Goal: Task Accomplishment & Management: Use online tool/utility

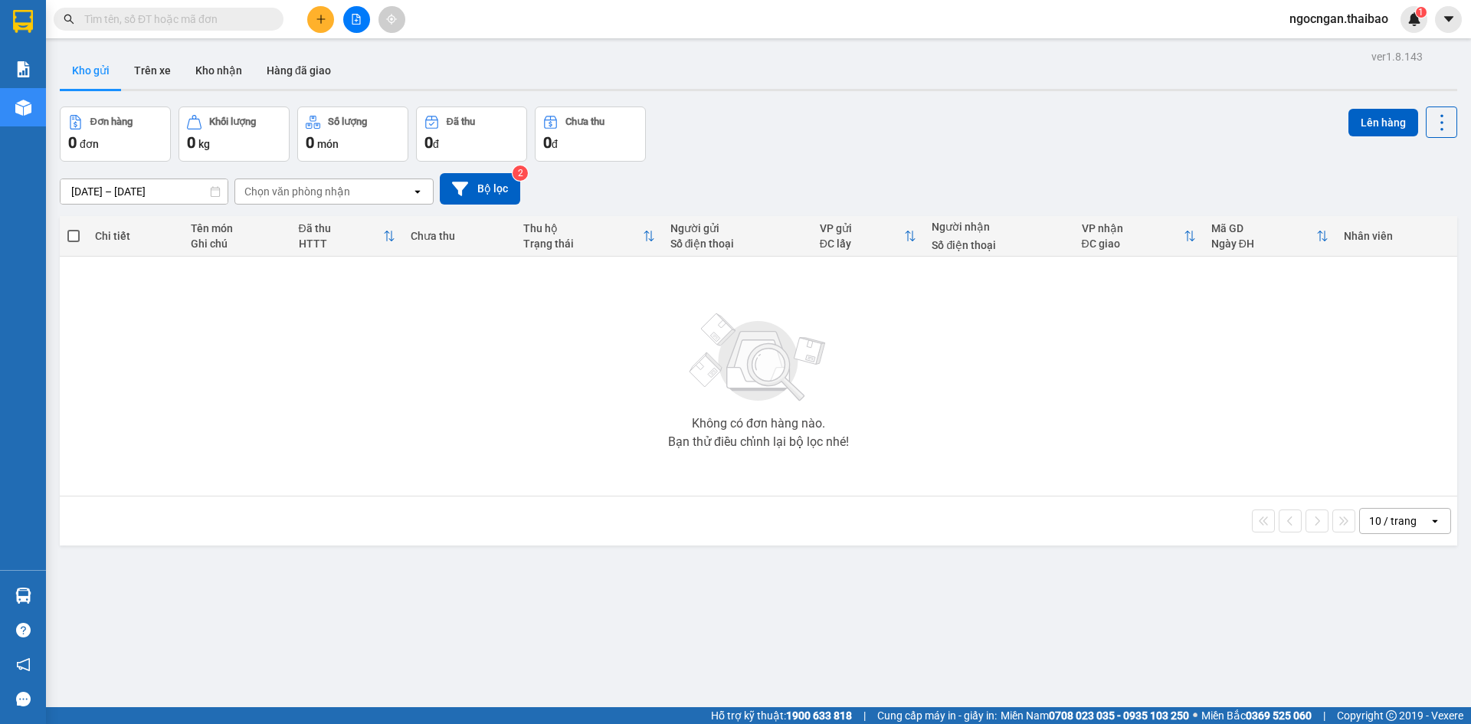
click at [323, 18] on icon "plus" at bounding box center [321, 19] width 11 height 11
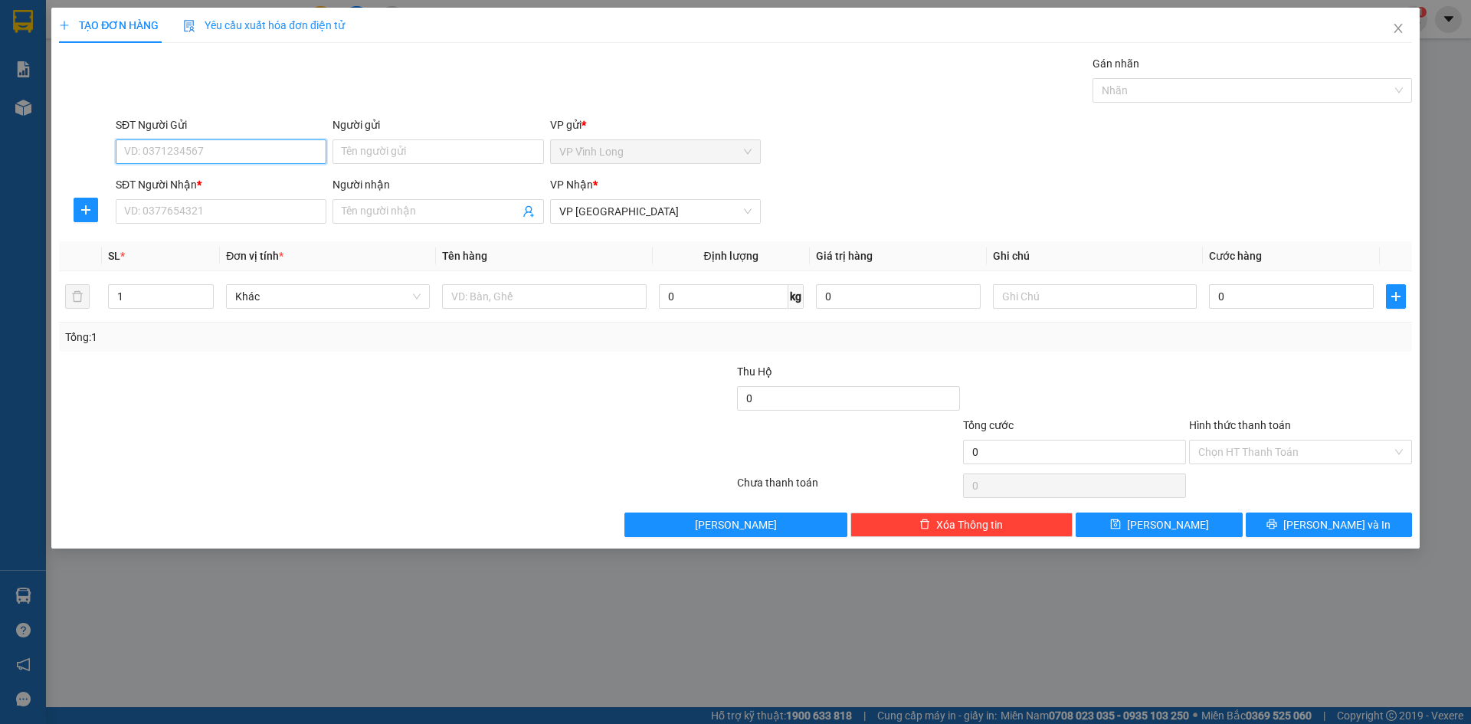
click at [252, 154] on input "SĐT Người Gửi" at bounding box center [221, 151] width 211 height 25
type input "0907842404"
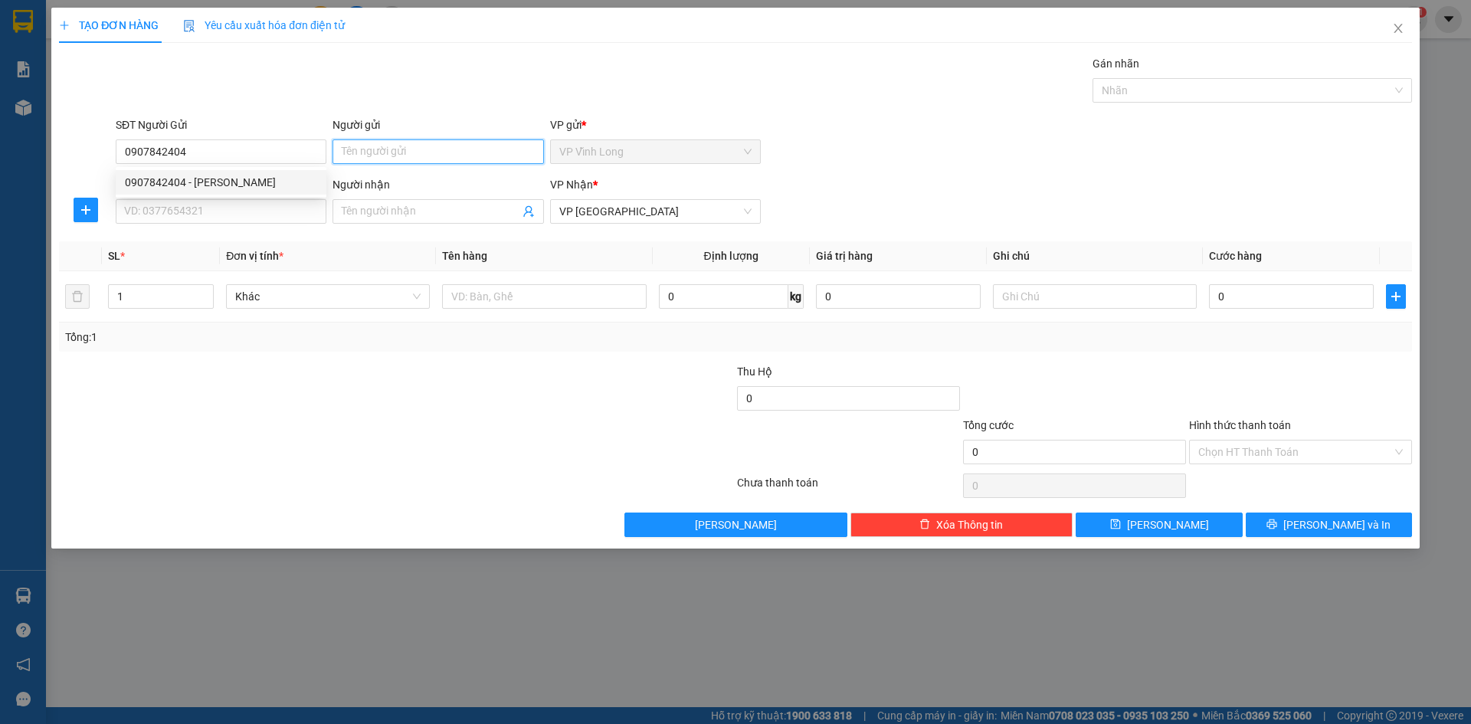
click at [430, 159] on input "Người gửi" at bounding box center [437, 151] width 211 height 25
click at [250, 155] on input "0907842404" at bounding box center [221, 151] width 211 height 25
click at [244, 178] on div "0907842404 - kim yến" at bounding box center [221, 182] width 192 height 17
type input "kim yến"
type input "20.000"
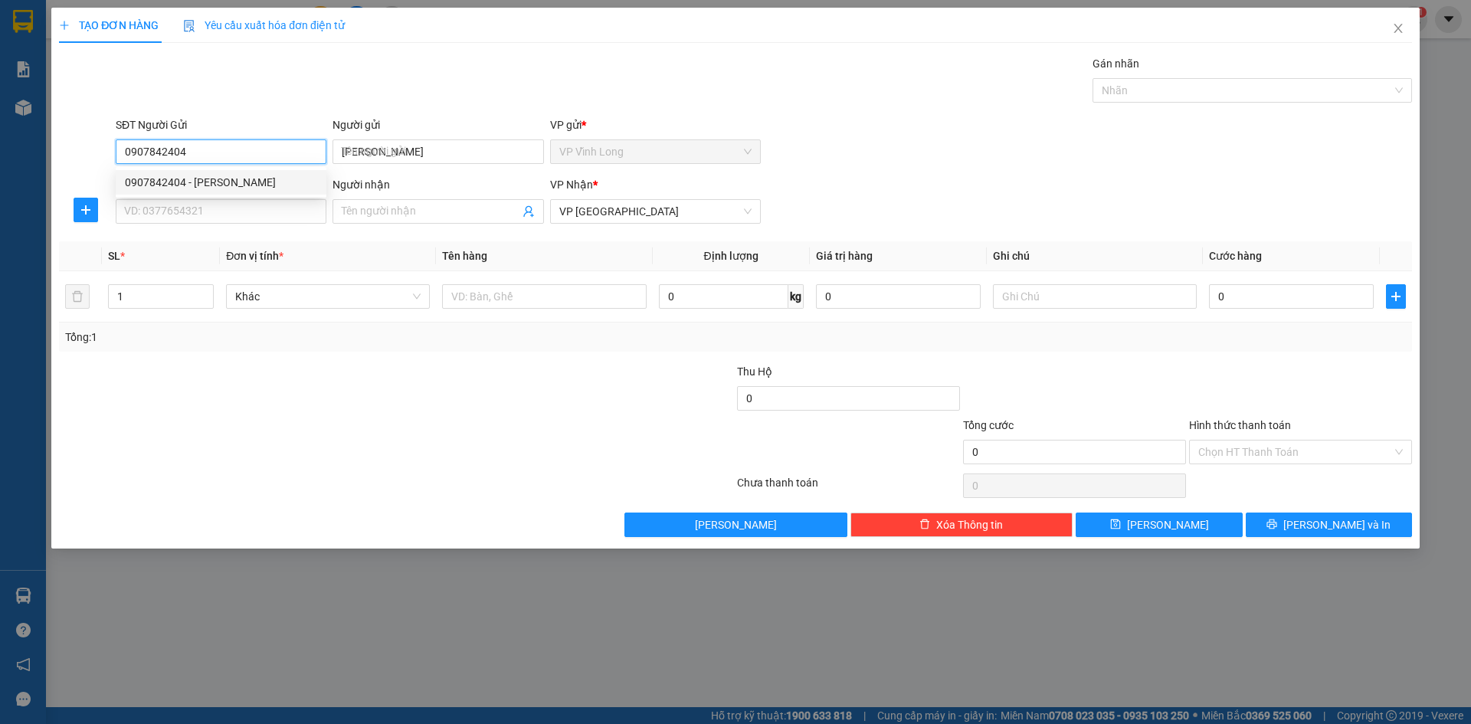
type input "20.000"
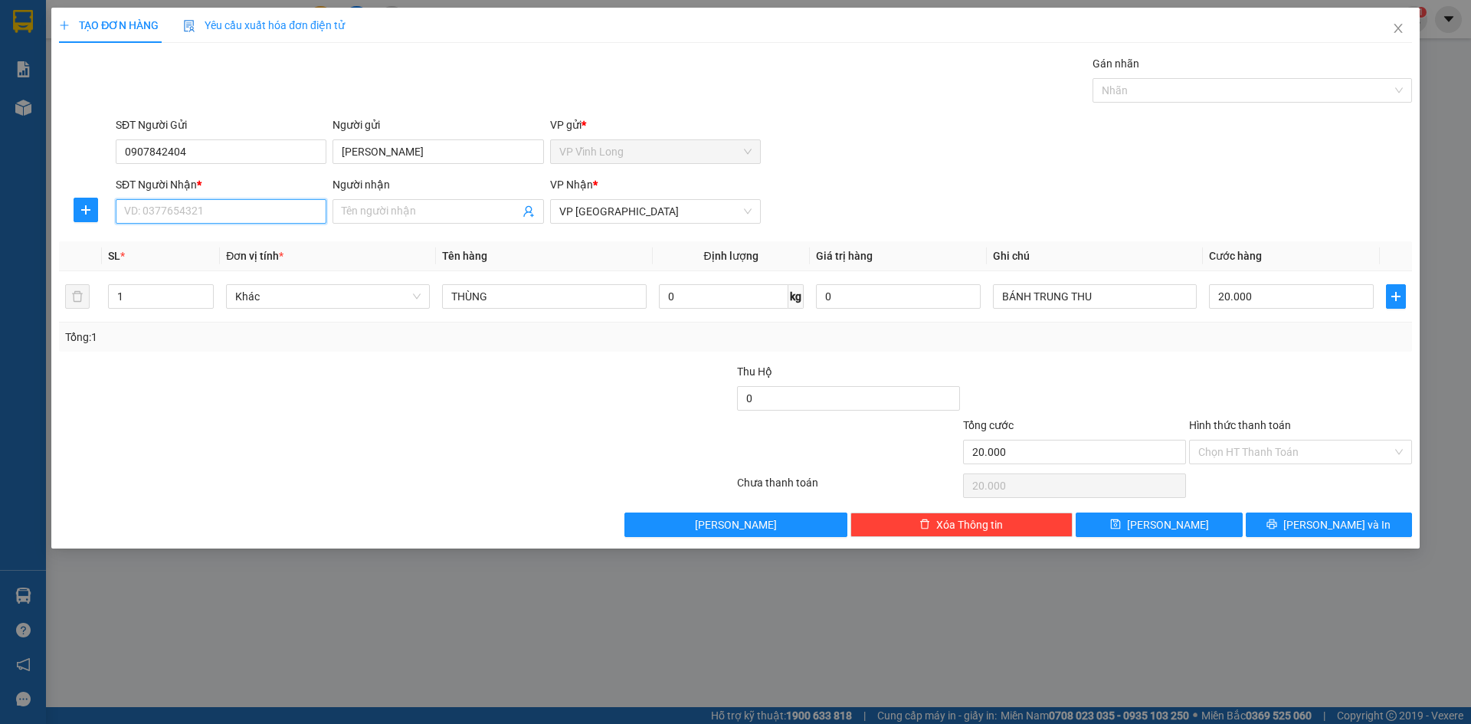
click at [234, 208] on input "SĐT Người Nhận *" at bounding box center [221, 211] width 211 height 25
click at [214, 243] on div "0396858173 - LỢI" at bounding box center [221, 242] width 192 height 17
type input "0396858173"
type input "LỢI"
click at [493, 297] on input "THÙNG" at bounding box center [544, 296] width 204 height 25
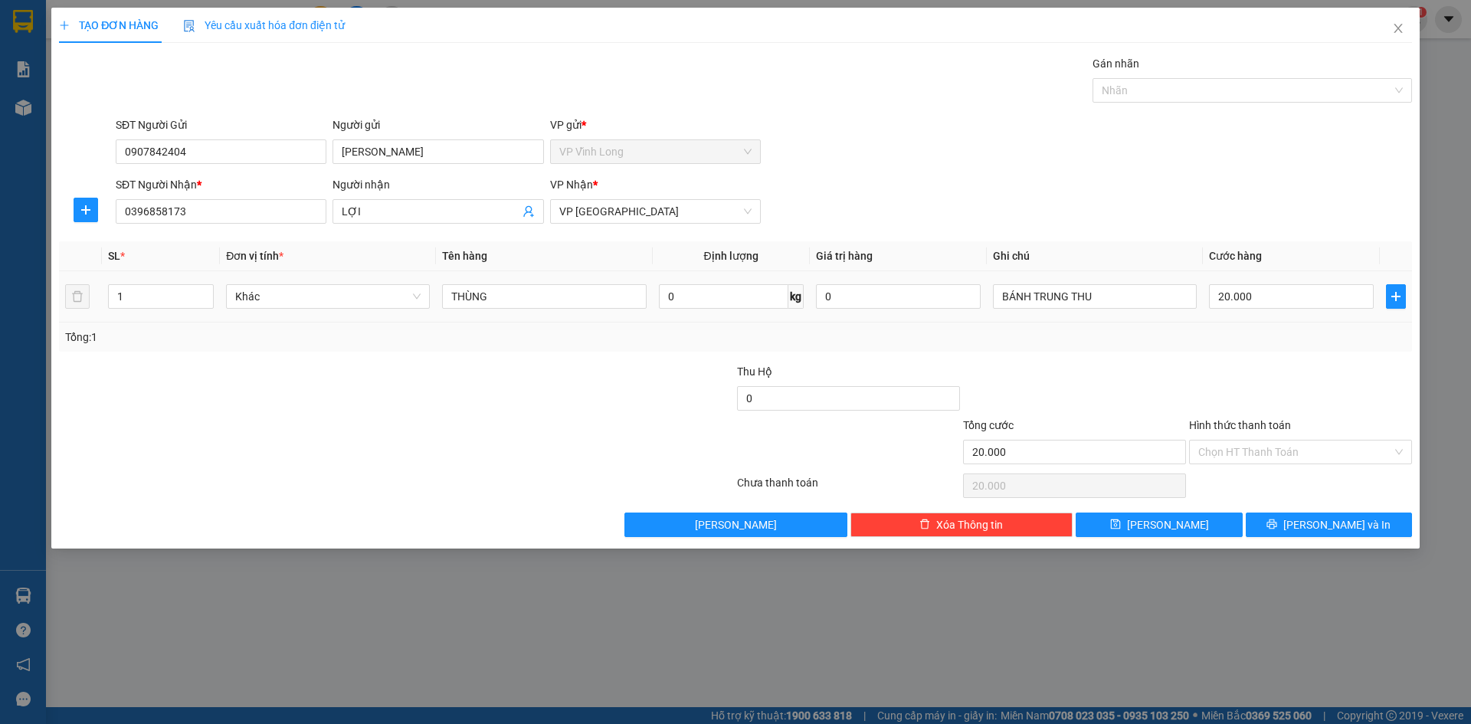
click at [1171, 311] on div "BÁNH TRUNG THU" at bounding box center [1095, 296] width 204 height 31
click at [1148, 296] on input "BÁNH TRUNG THU" at bounding box center [1095, 296] width 204 height 25
click at [1222, 296] on input "20.000" at bounding box center [1291, 296] width 165 height 25
type input "0"
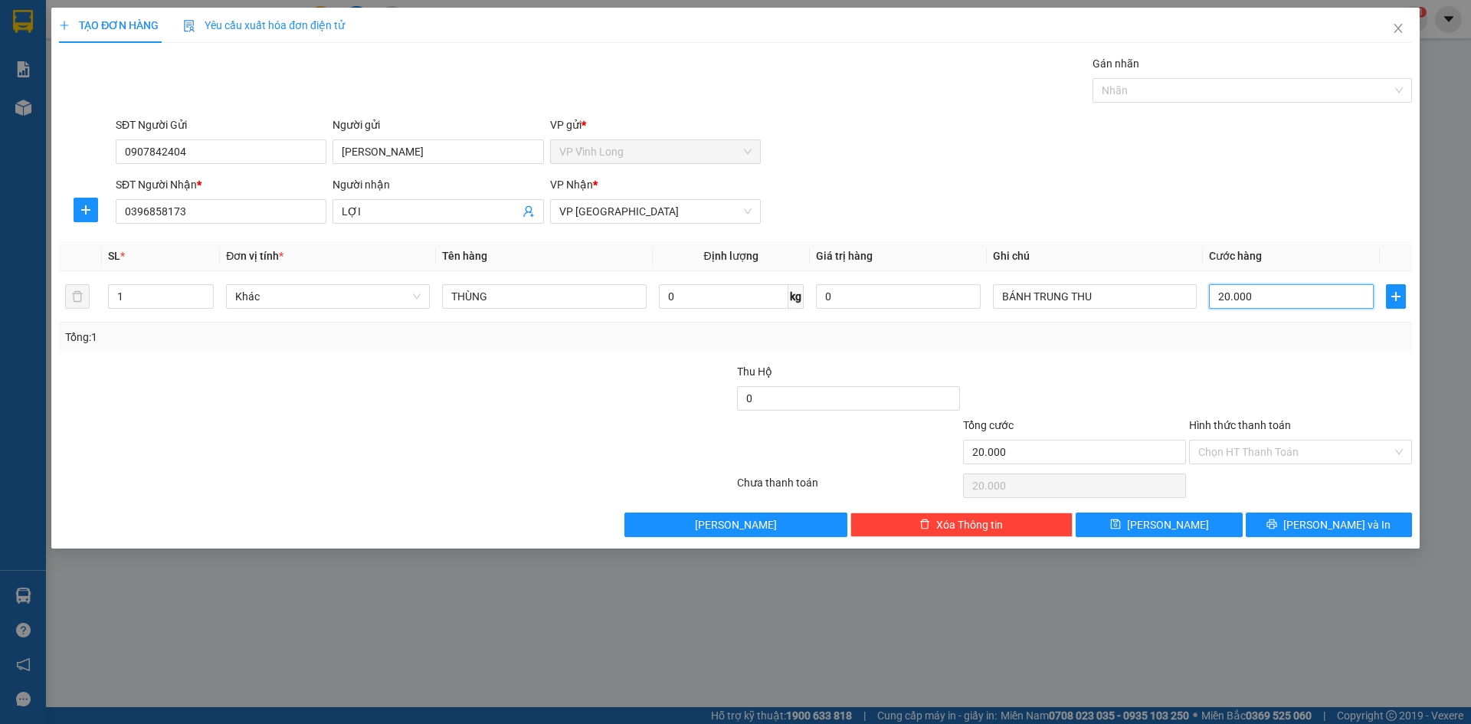
type input "0"
type input "1"
type input "01"
type input "10"
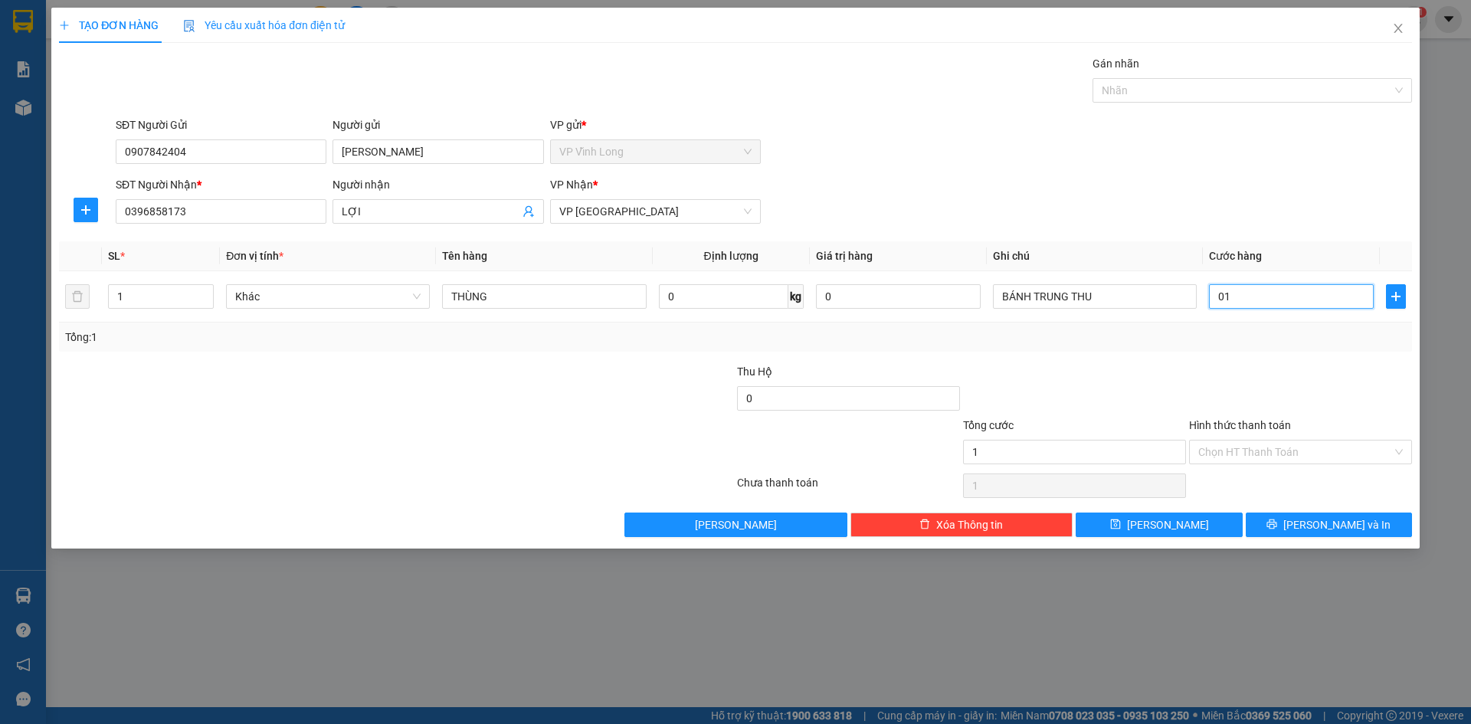
type input "10"
type input "010"
type input "10.000"
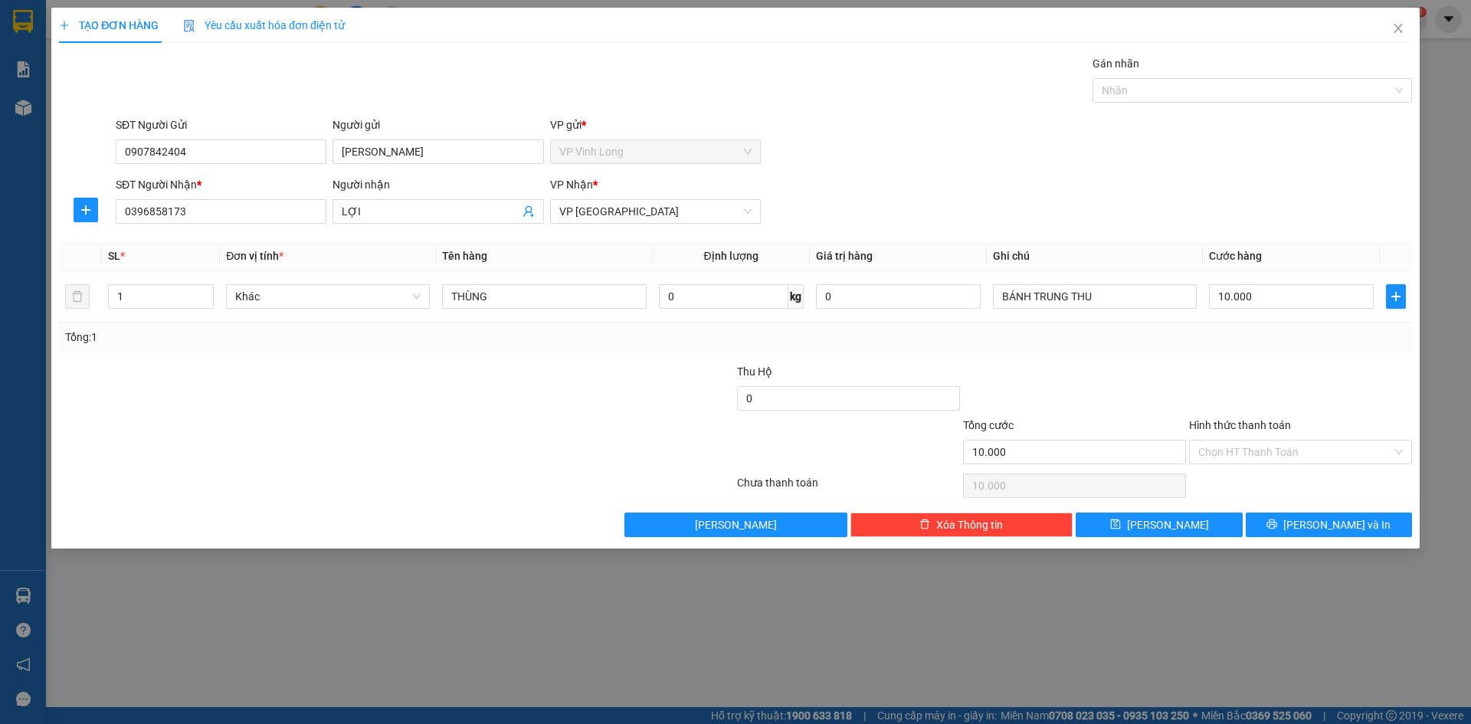
click at [1207, 363] on div at bounding box center [1300, 390] width 226 height 54
click at [1252, 447] on input "Hình thức thanh toán" at bounding box center [1295, 451] width 194 height 23
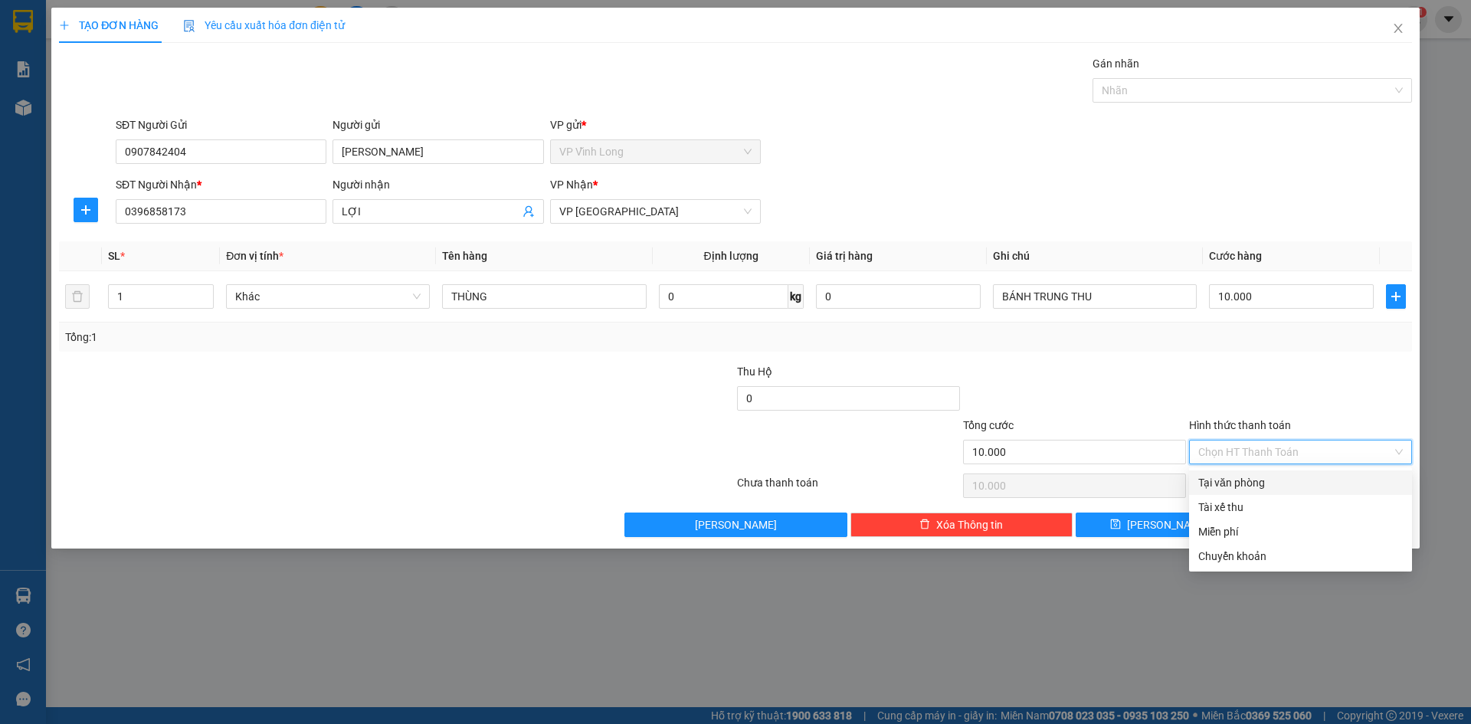
click at [1261, 485] on div "Tại văn phòng" at bounding box center [1300, 482] width 205 height 17
type input "0"
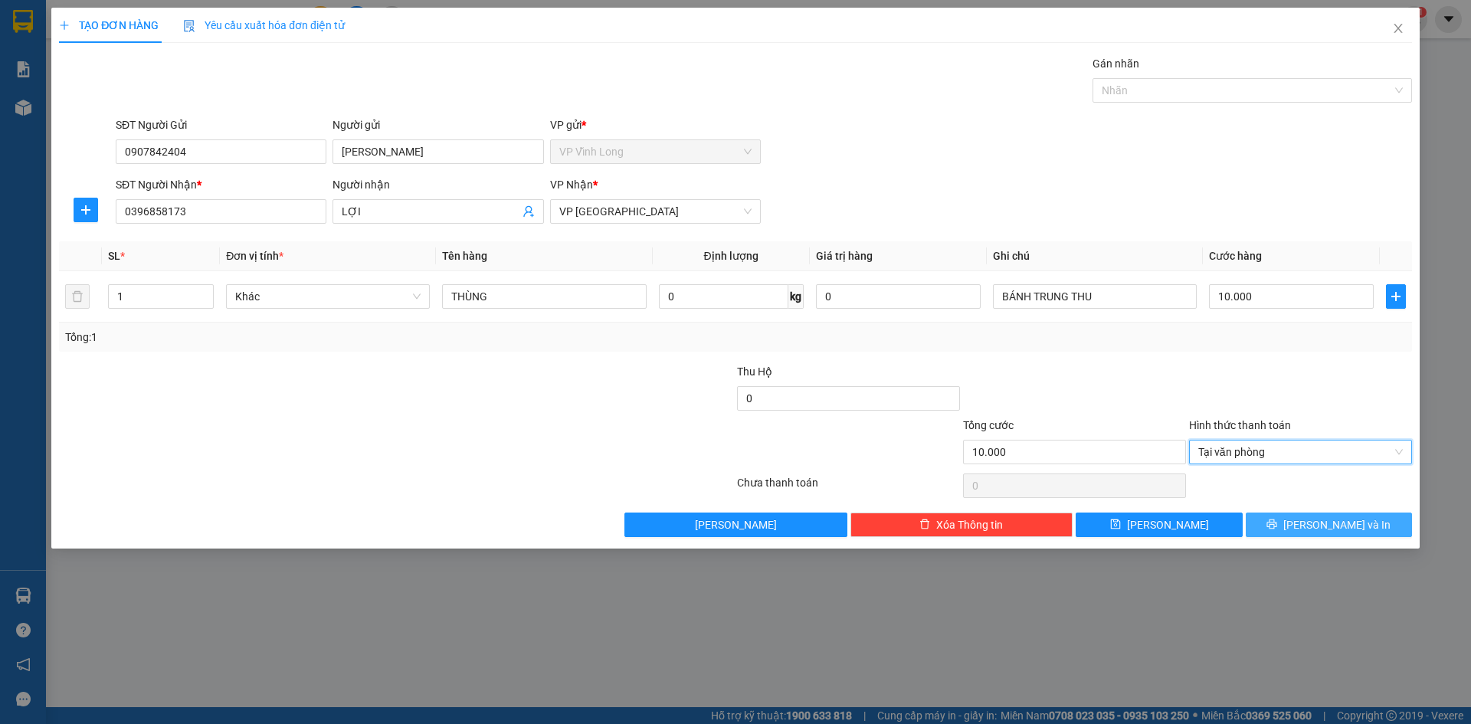
click at [1333, 522] on span "Lưu và In" at bounding box center [1336, 524] width 107 height 17
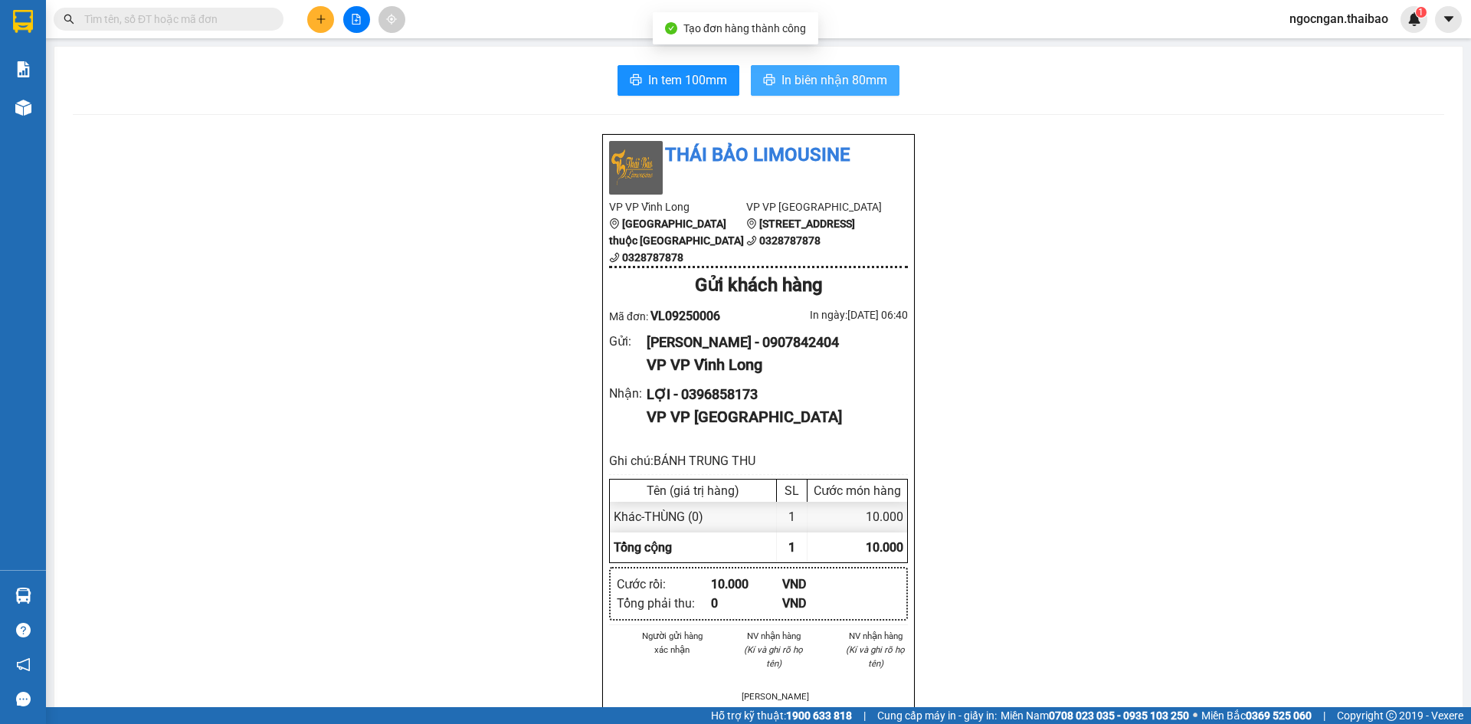
click at [848, 88] on span "In biên nhận 80mm" at bounding box center [834, 79] width 106 height 19
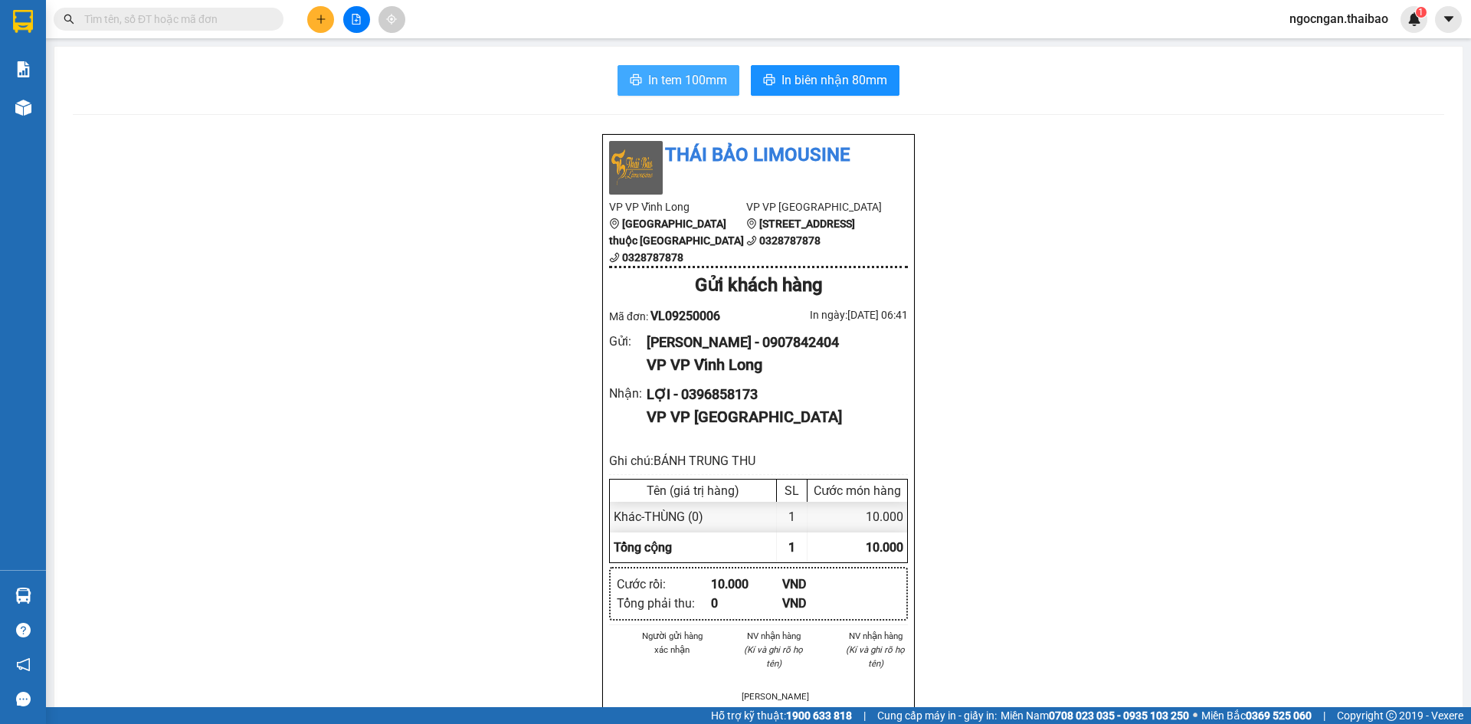
click at [705, 72] on span "In tem 100mm" at bounding box center [687, 79] width 79 height 19
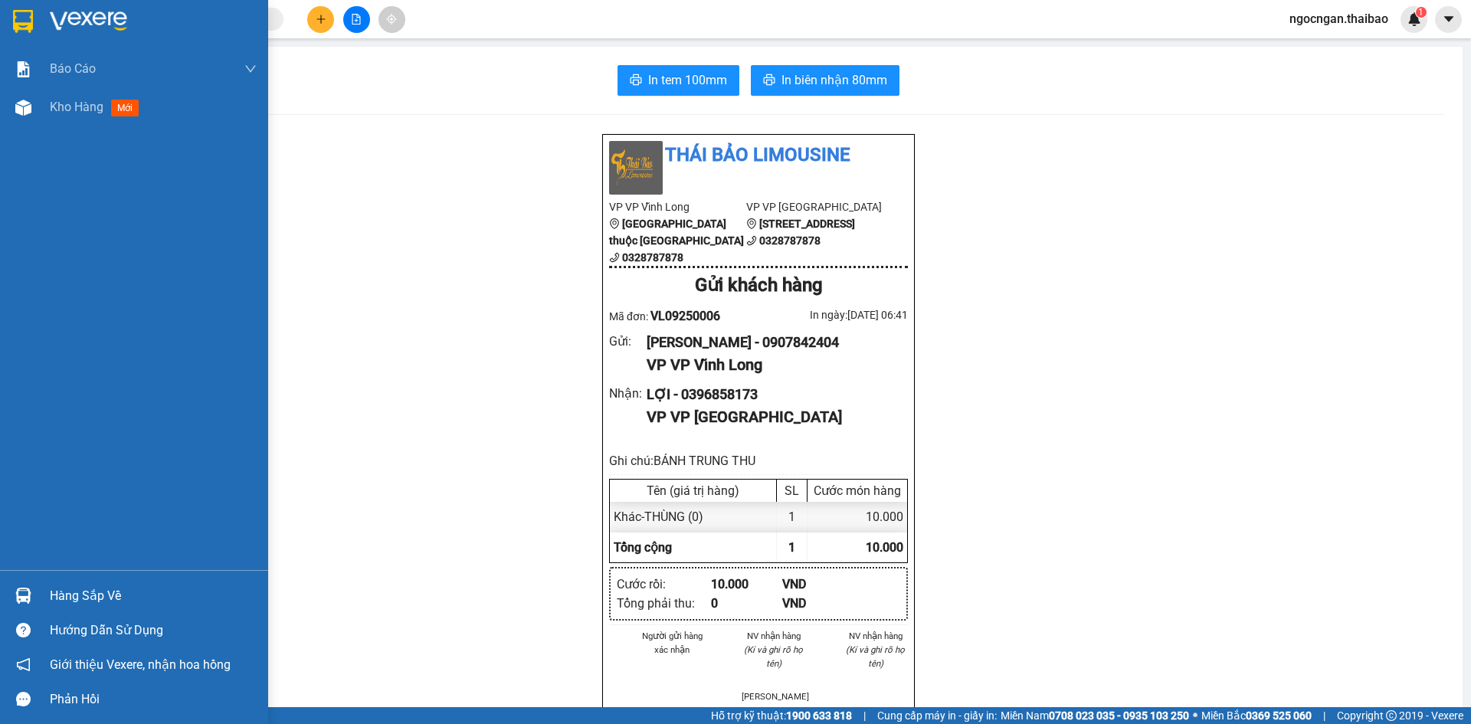
click at [18, 21] on img at bounding box center [23, 21] width 20 height 23
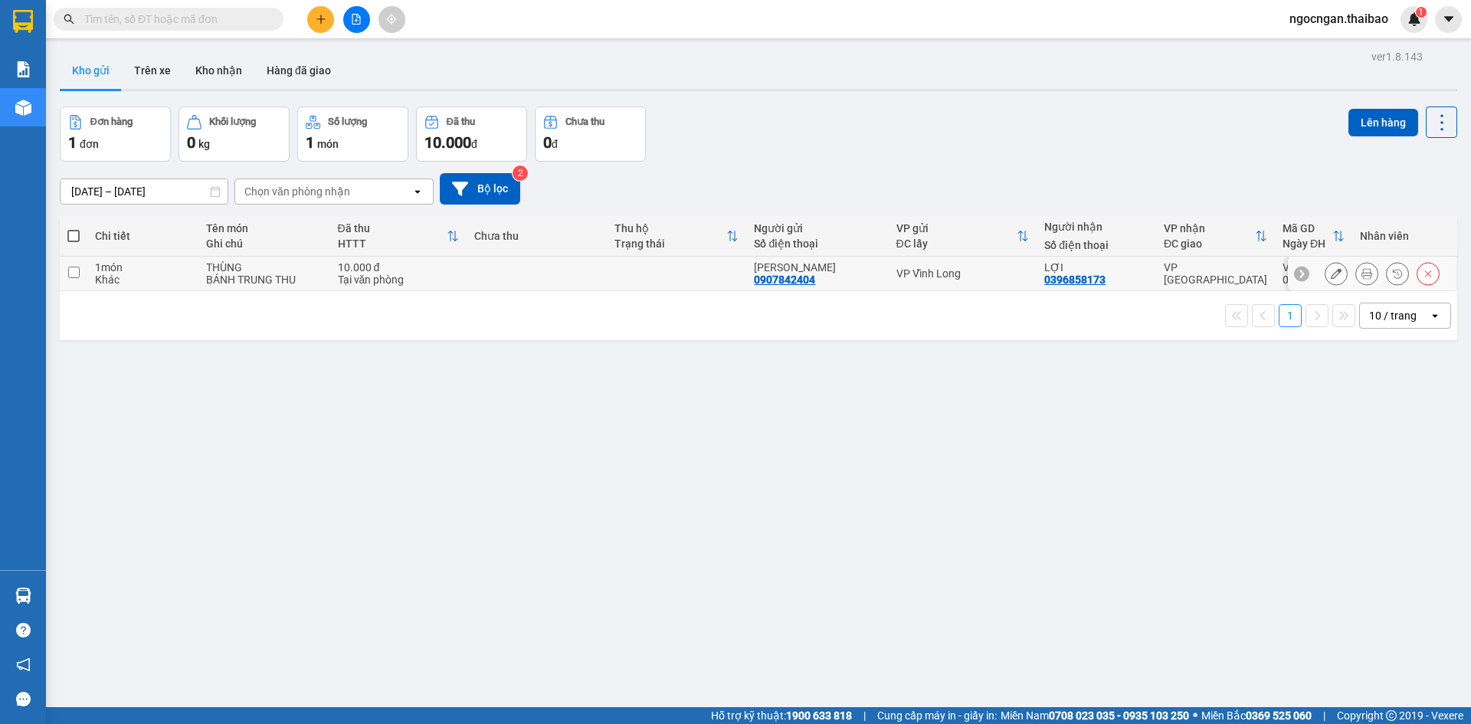
click at [81, 269] on td at bounding box center [74, 274] width 28 height 34
checkbox input "true"
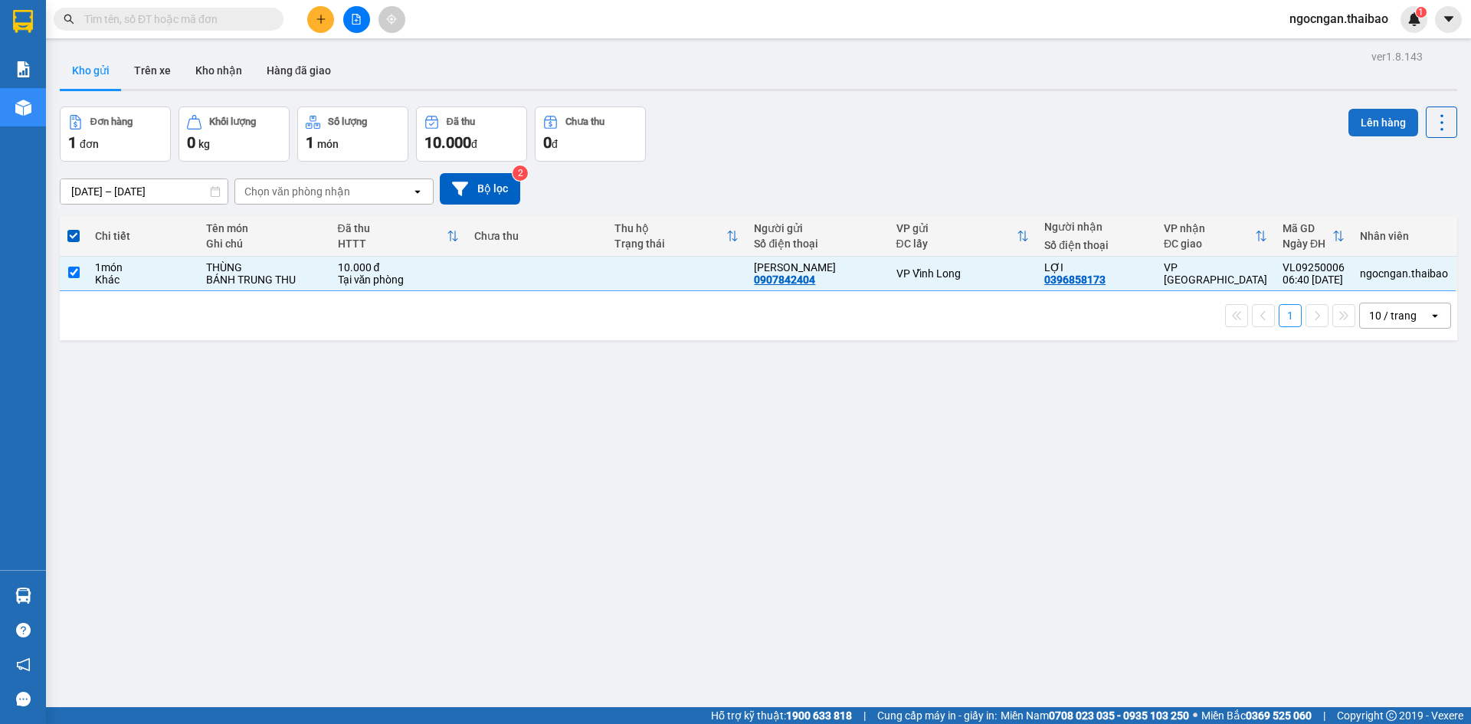
click at [1358, 124] on button "Lên hàng" at bounding box center [1383, 123] width 70 height 28
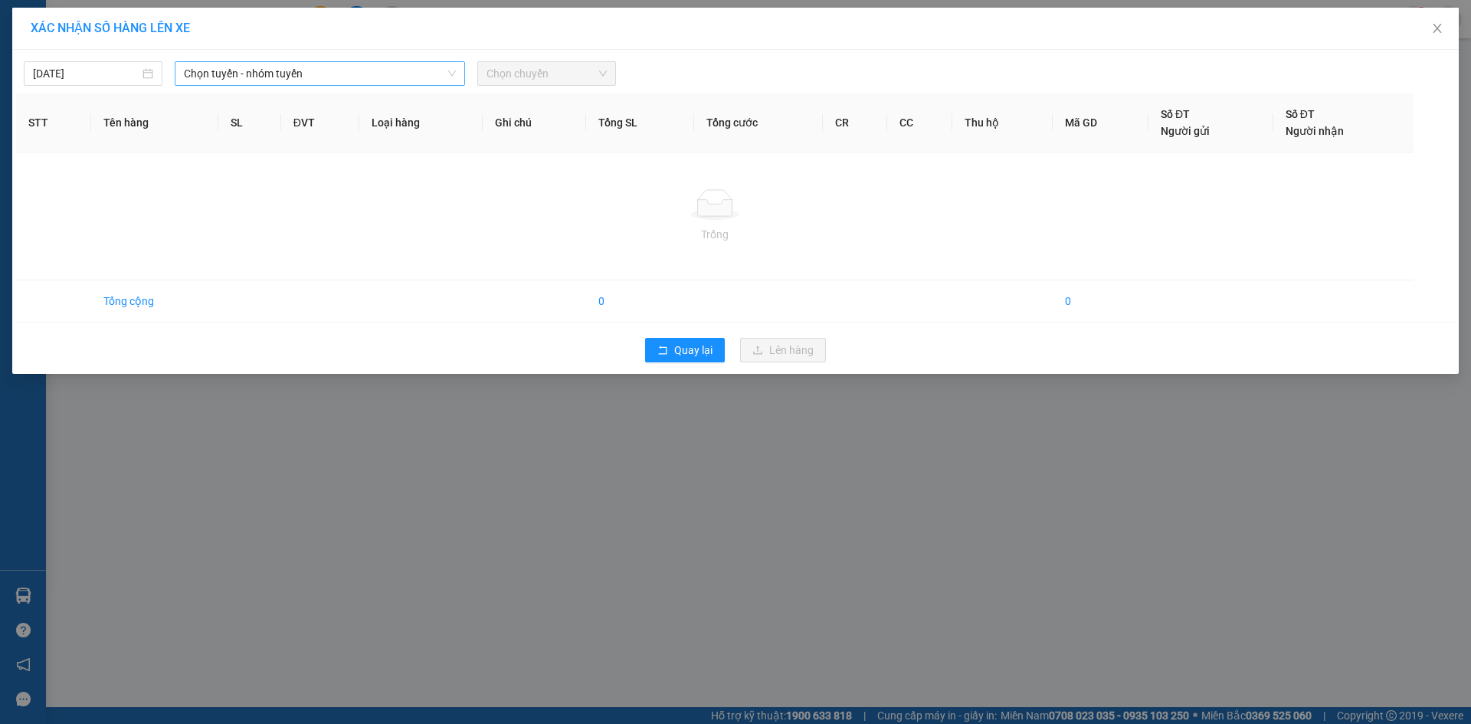
click at [246, 73] on span "Chọn tuyến - nhóm tuyến" at bounding box center [320, 73] width 272 height 23
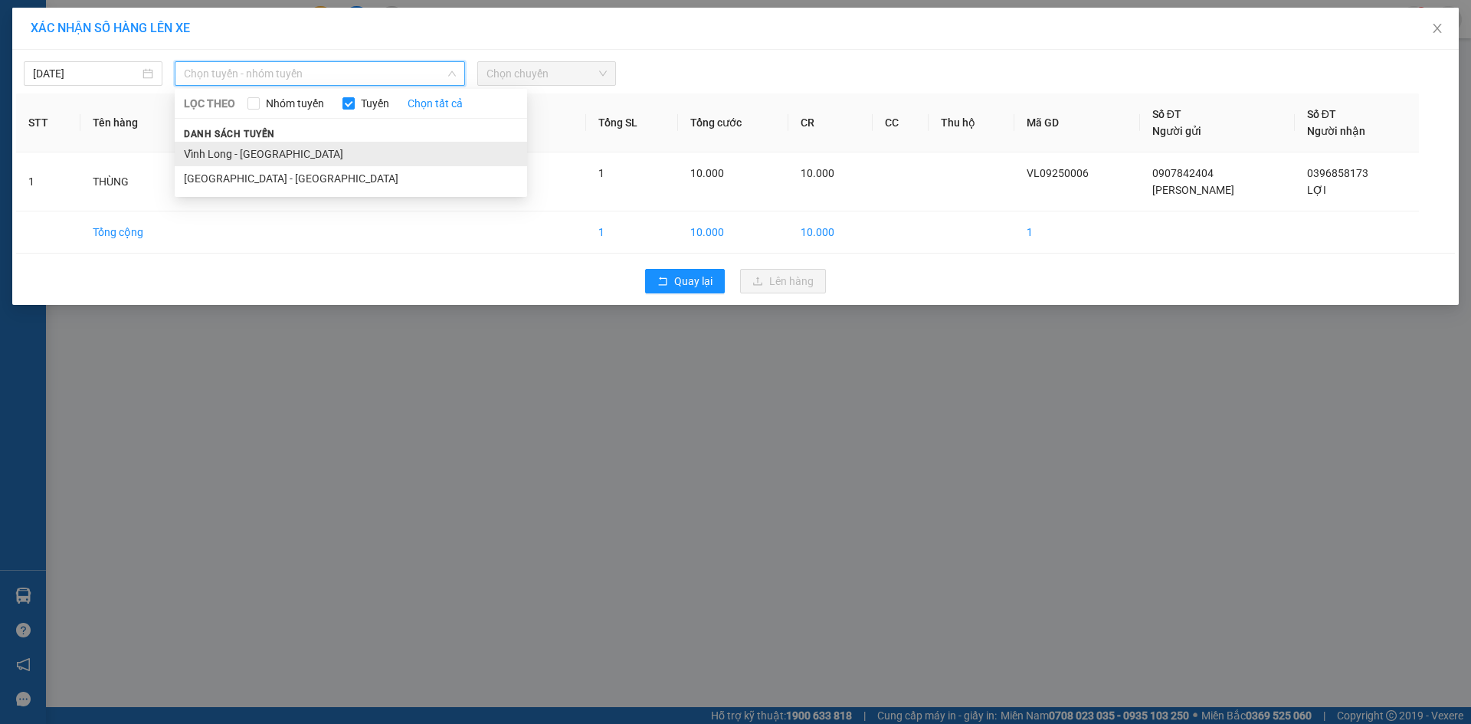
click at [250, 146] on li "Vĩnh Long - Sài Gòn" at bounding box center [351, 154] width 352 height 25
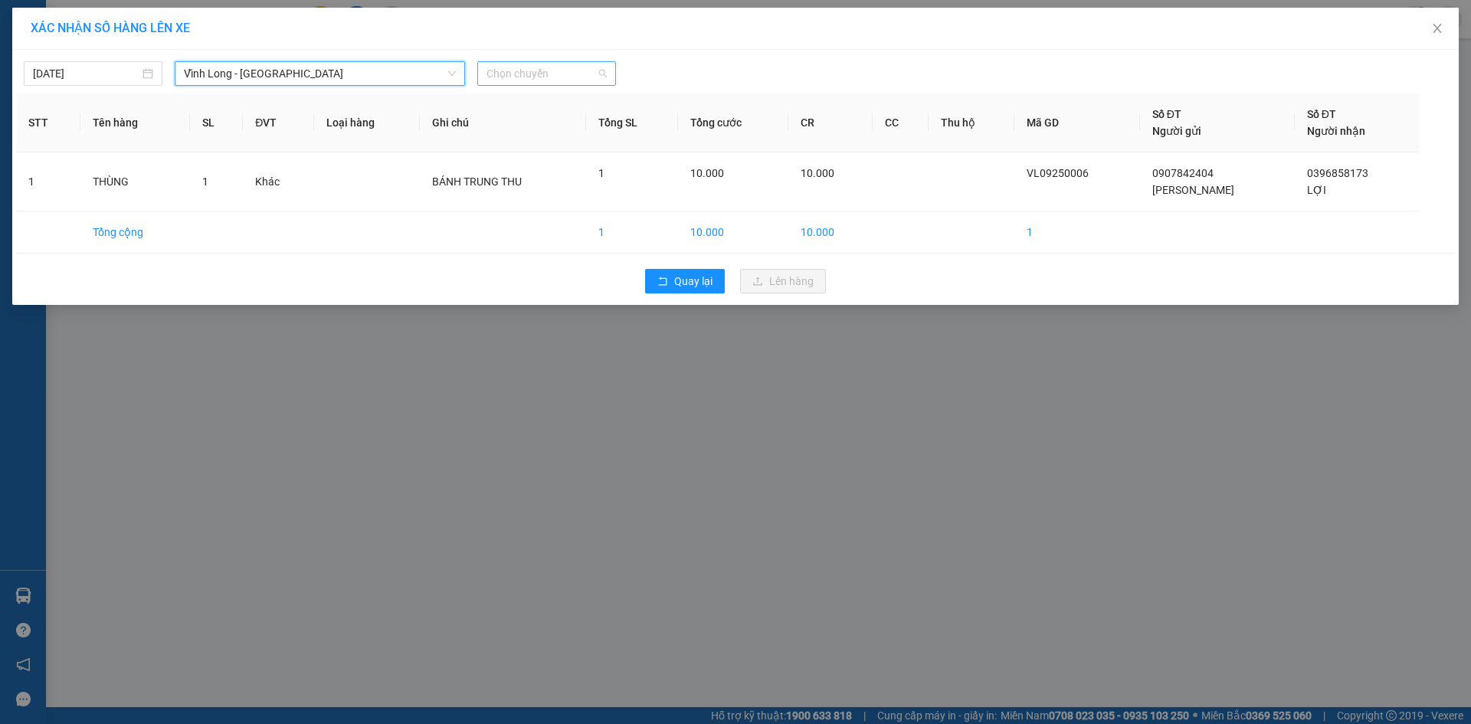
click at [515, 75] on span "Chọn chuyến" at bounding box center [546, 73] width 120 height 23
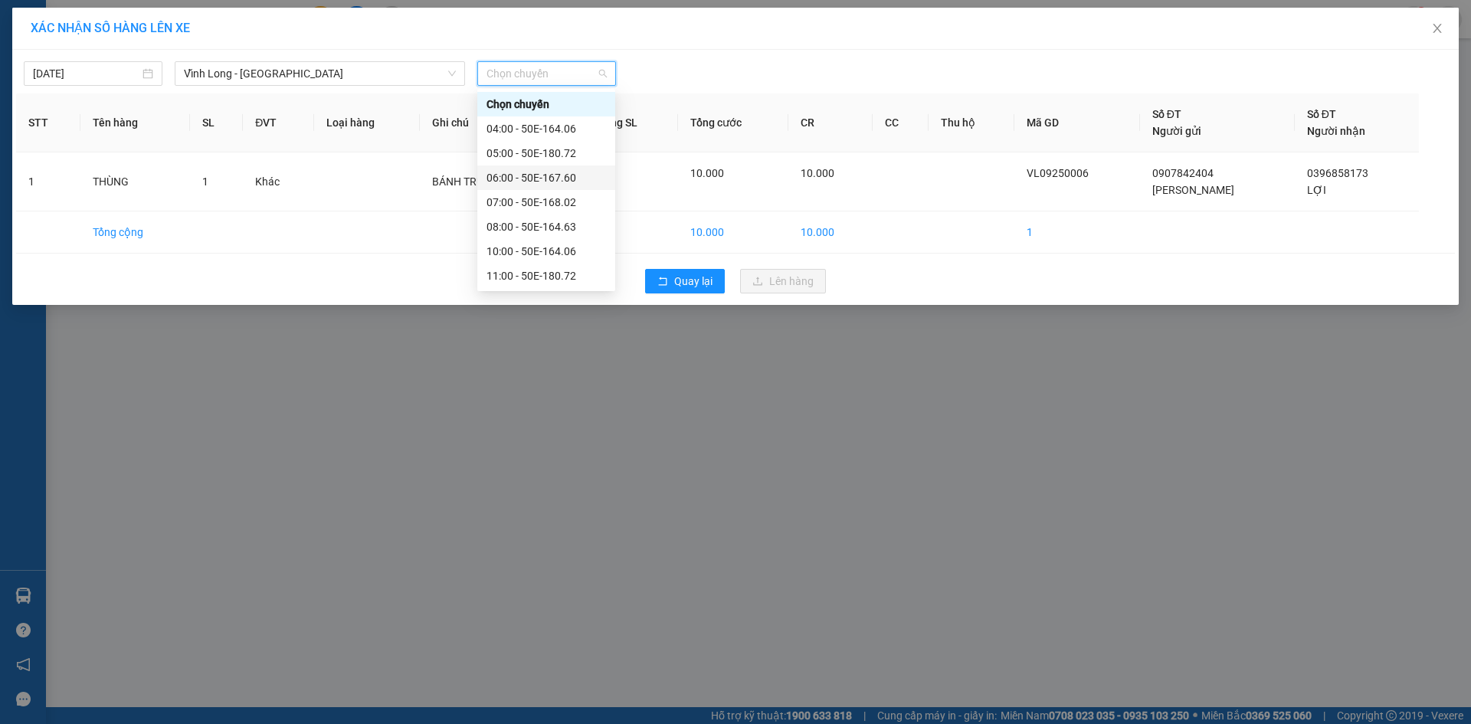
click at [541, 175] on div "06:00 - 50E-167.60" at bounding box center [545, 177] width 119 height 17
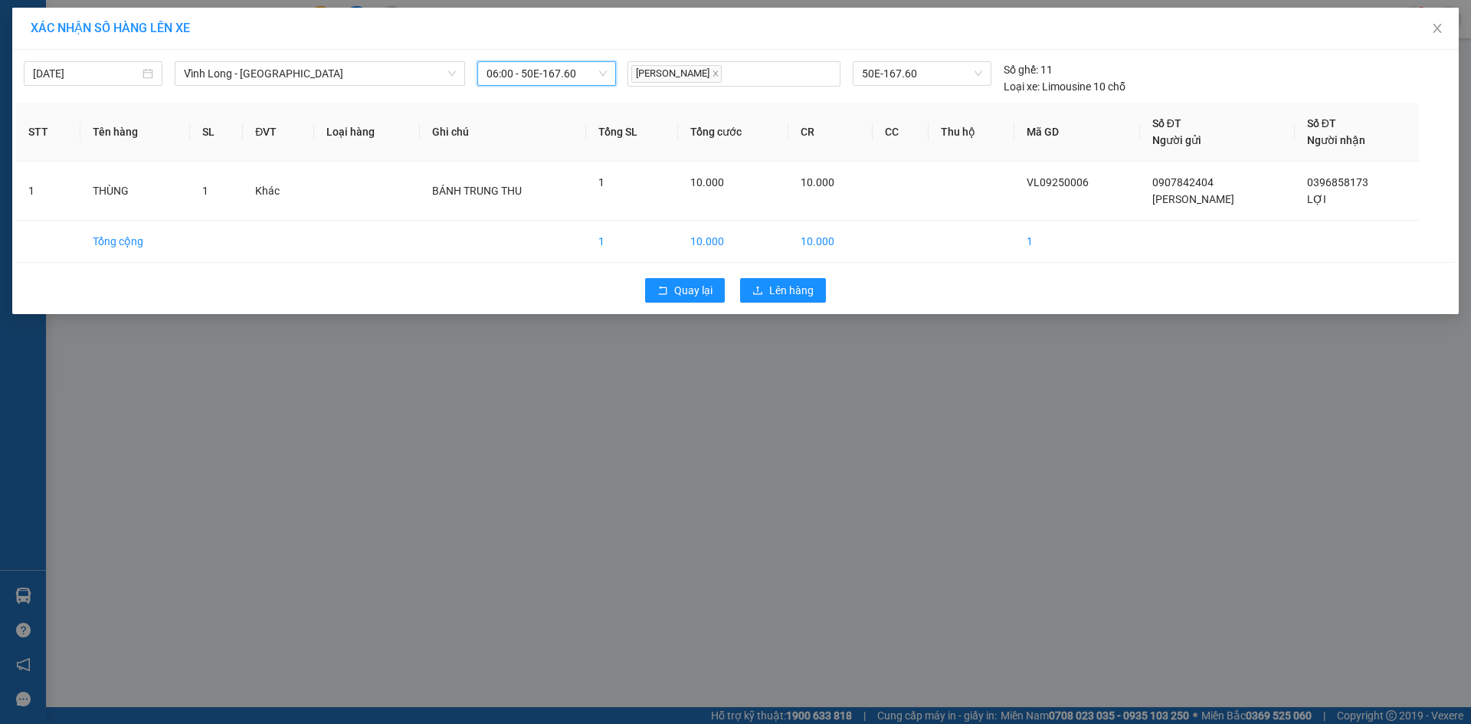
click at [544, 70] on span "06:00 - 50E-167.60" at bounding box center [546, 73] width 120 height 23
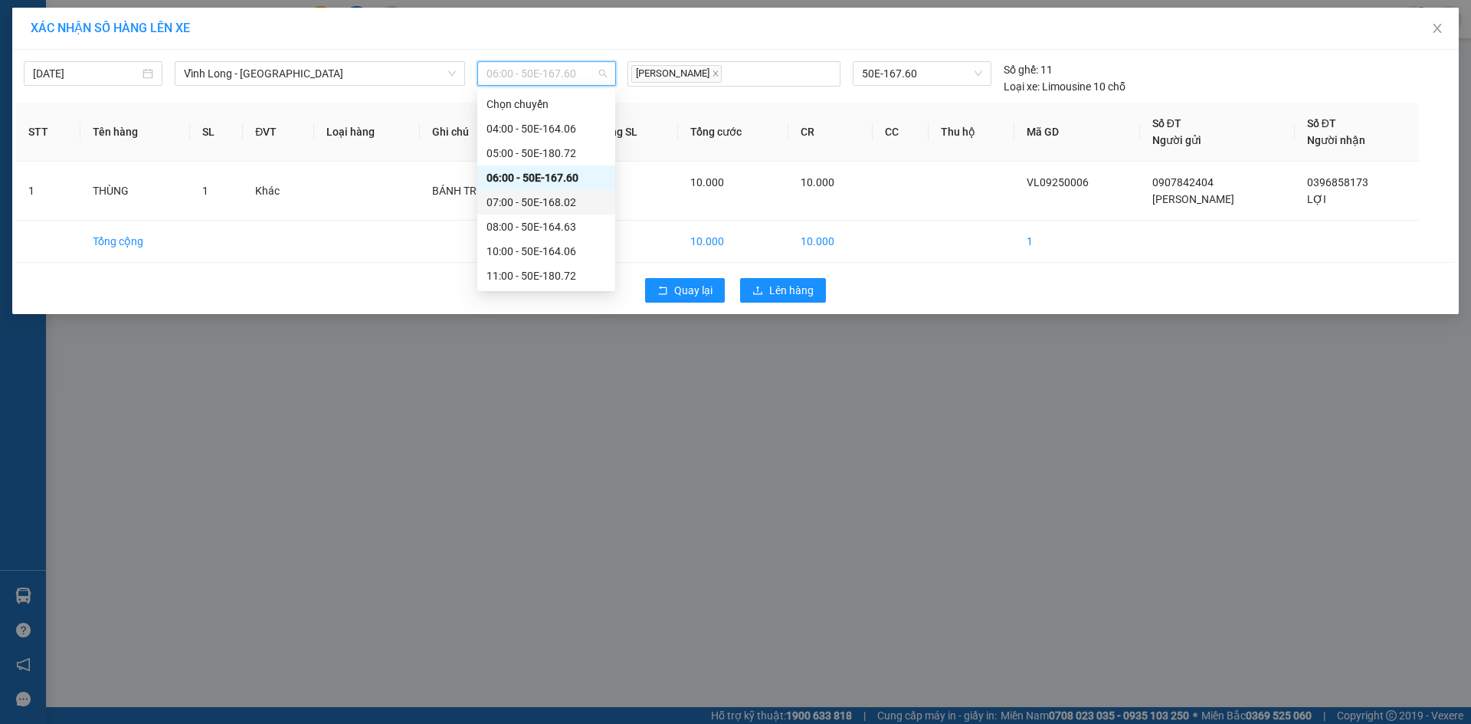
click at [502, 203] on div "07:00 - 50E-168.02" at bounding box center [545, 202] width 119 height 17
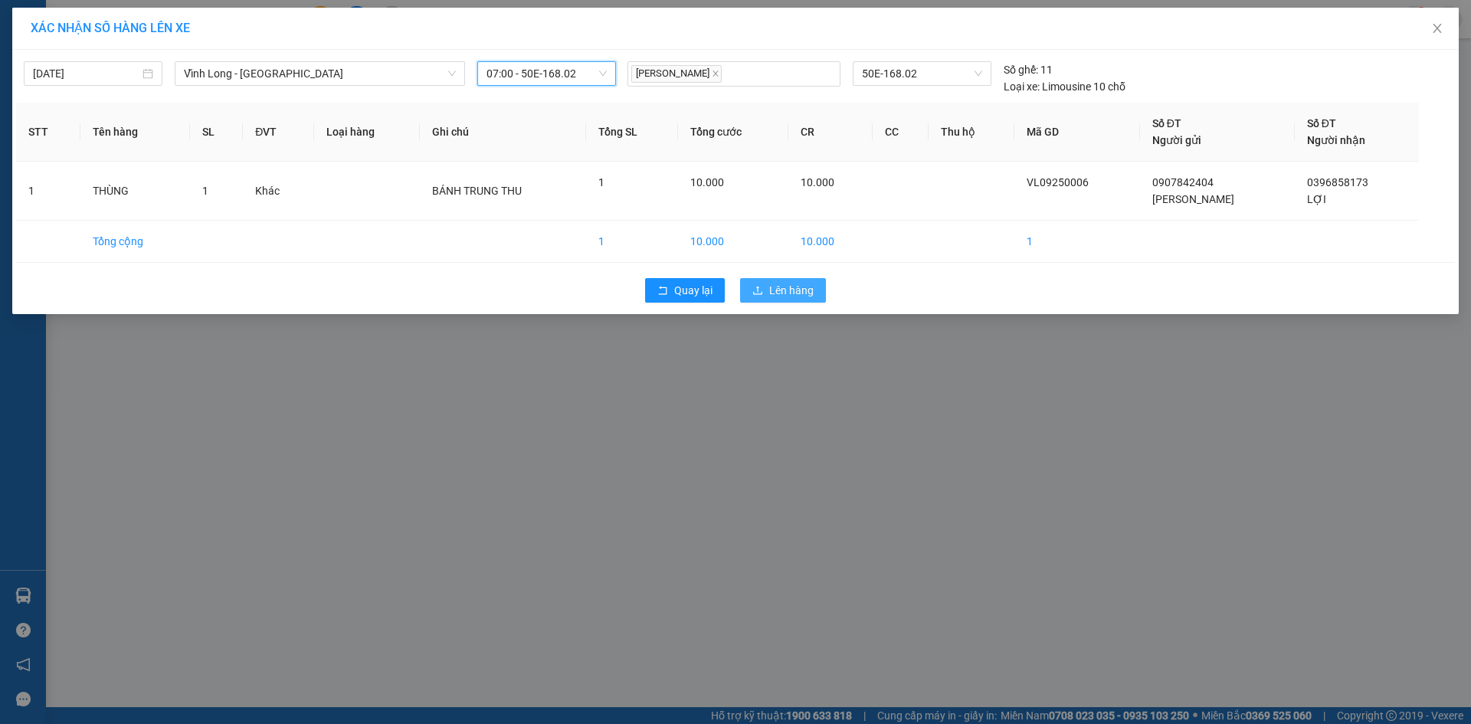
click at [770, 287] on span "Lên hàng" at bounding box center [791, 290] width 44 height 17
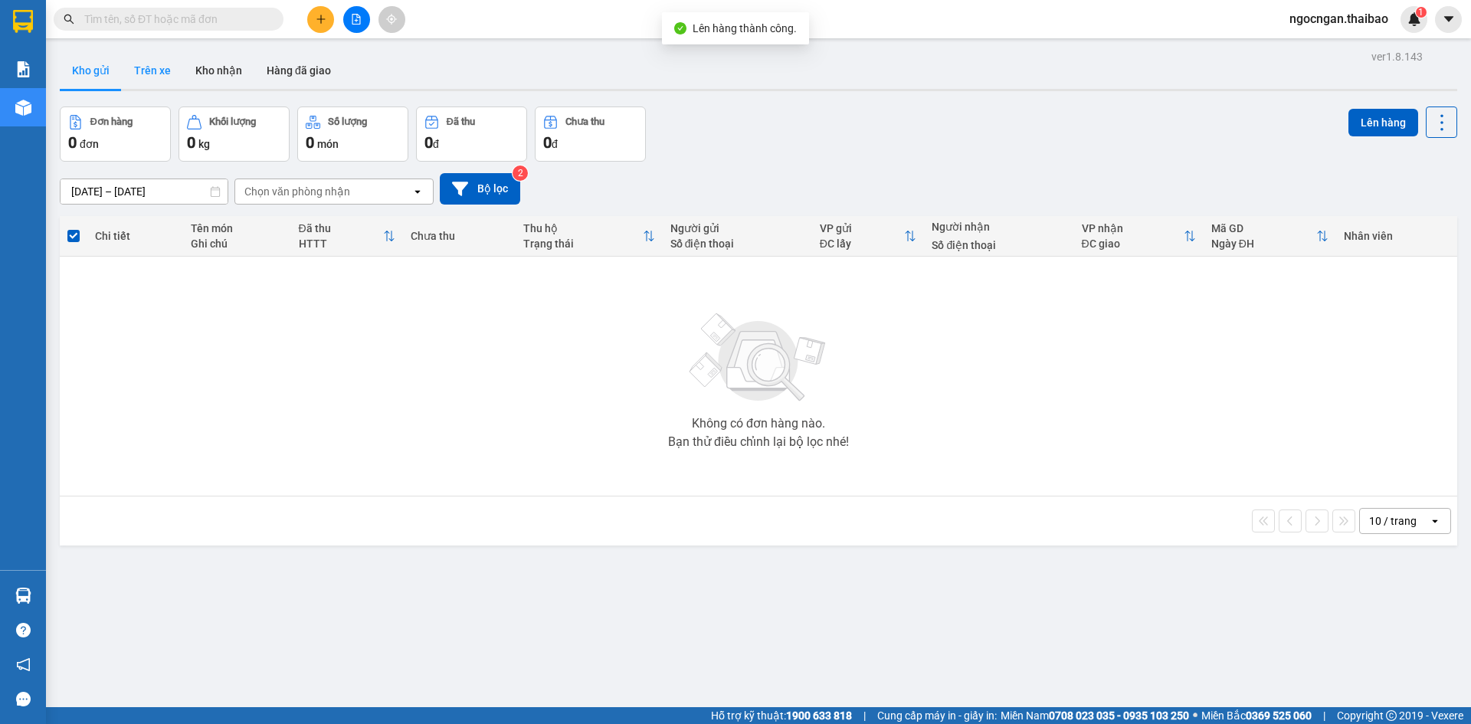
click at [152, 59] on button "Trên xe" at bounding box center [152, 70] width 61 height 37
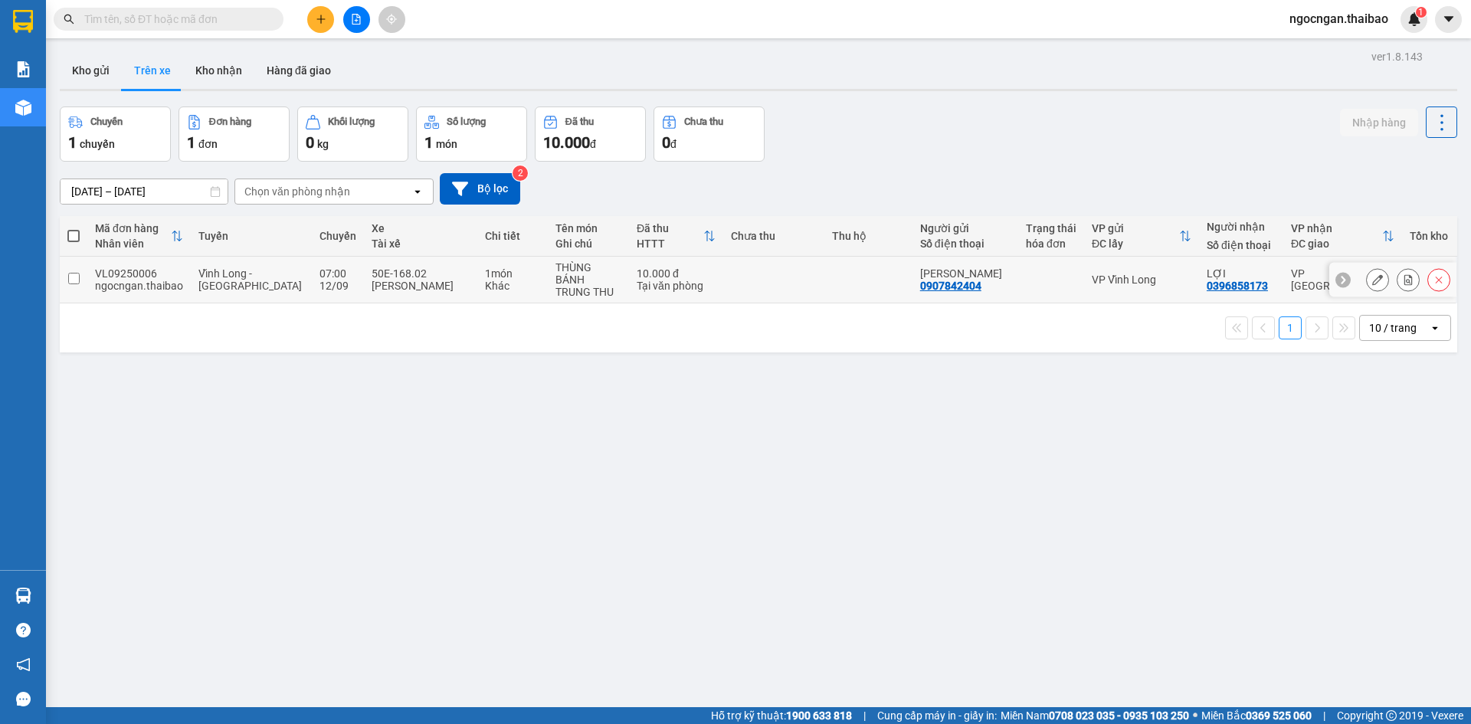
click at [73, 276] on input "checkbox" at bounding box center [73, 278] width 11 height 11
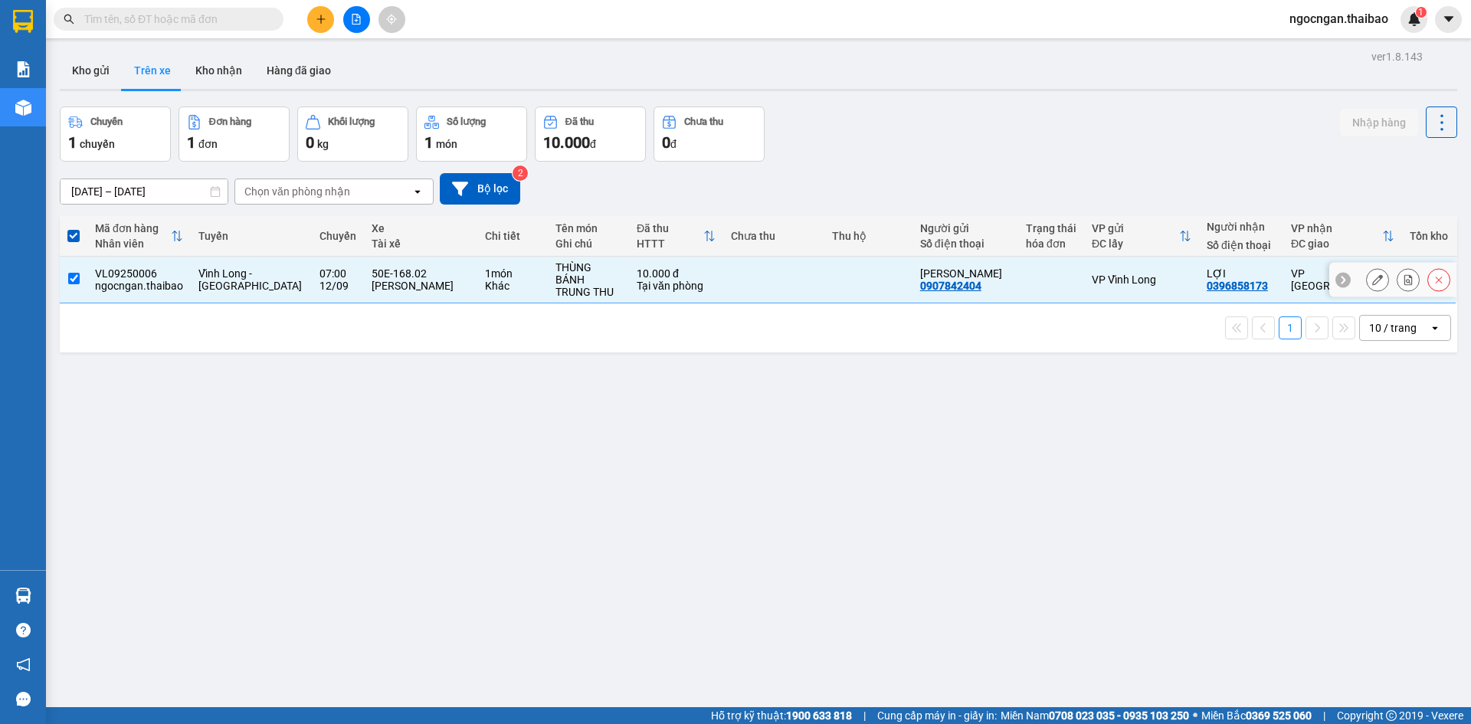
click at [73, 276] on input "checkbox" at bounding box center [73, 278] width 11 height 11
checkbox input "false"
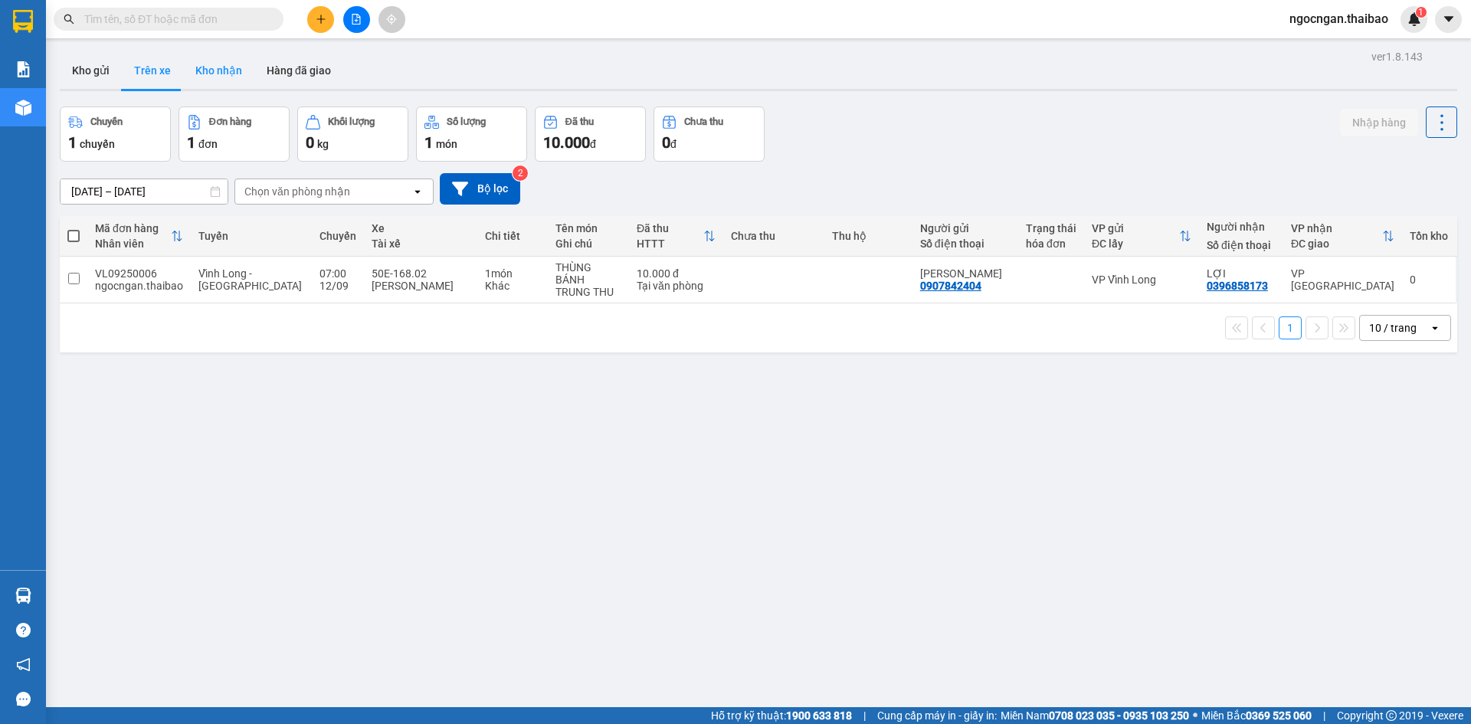
click at [219, 61] on button "Kho nhận" at bounding box center [218, 70] width 71 height 37
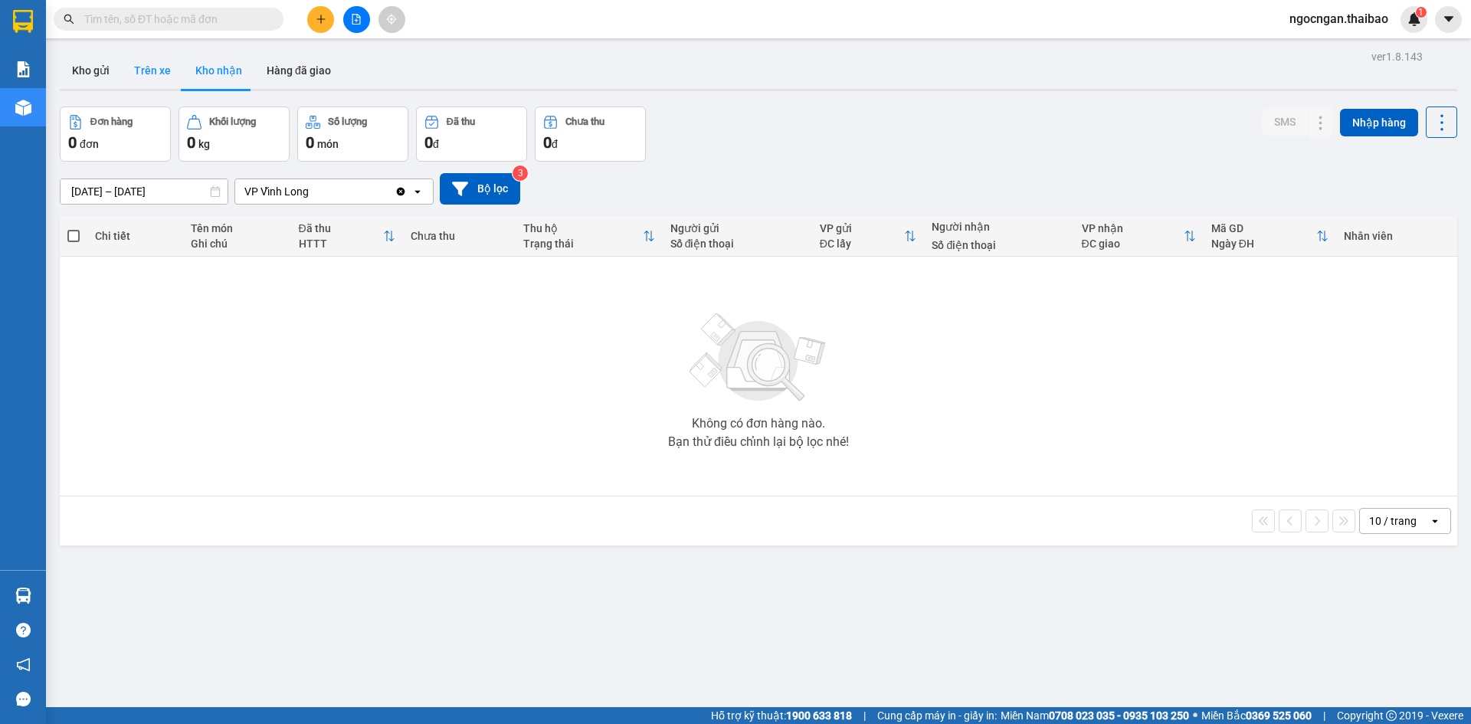
click at [152, 66] on button "Trên xe" at bounding box center [152, 70] width 61 height 37
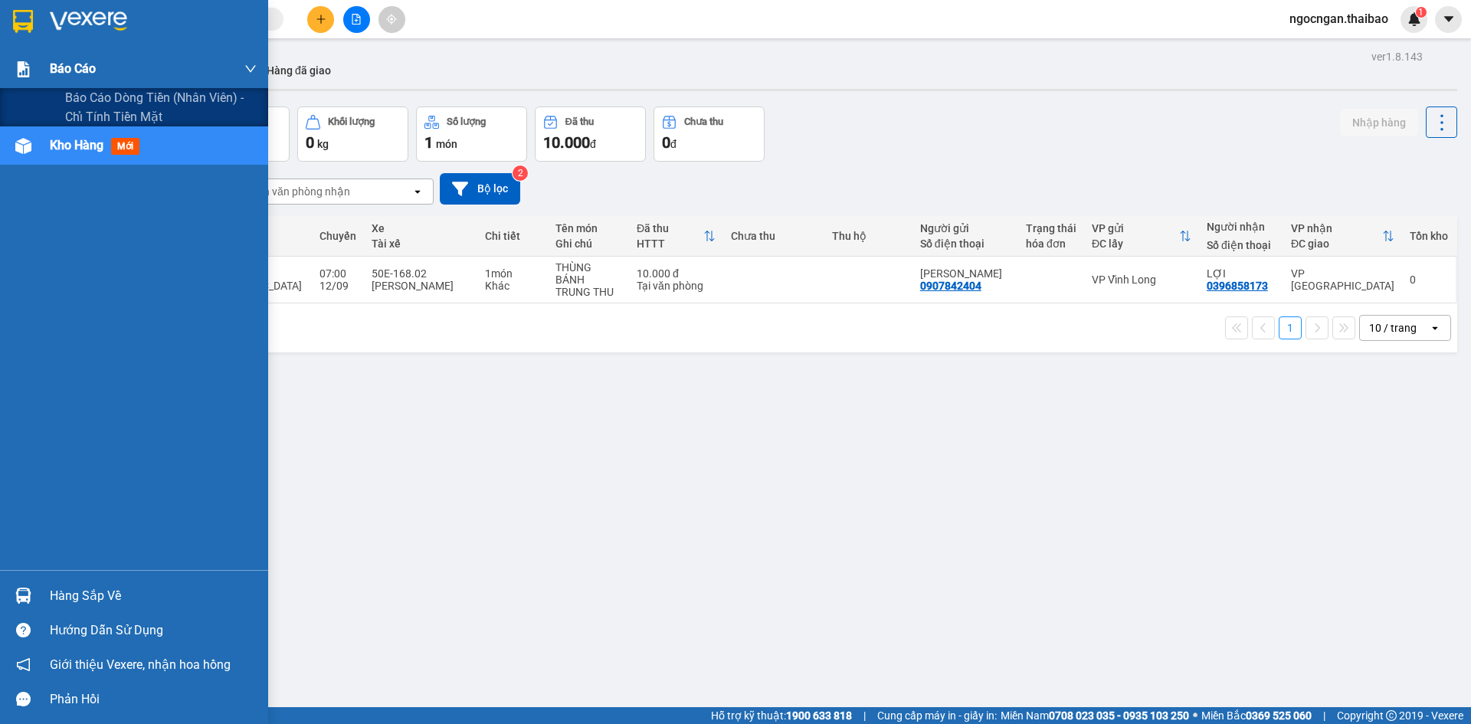
click at [25, 61] on img at bounding box center [23, 69] width 16 height 16
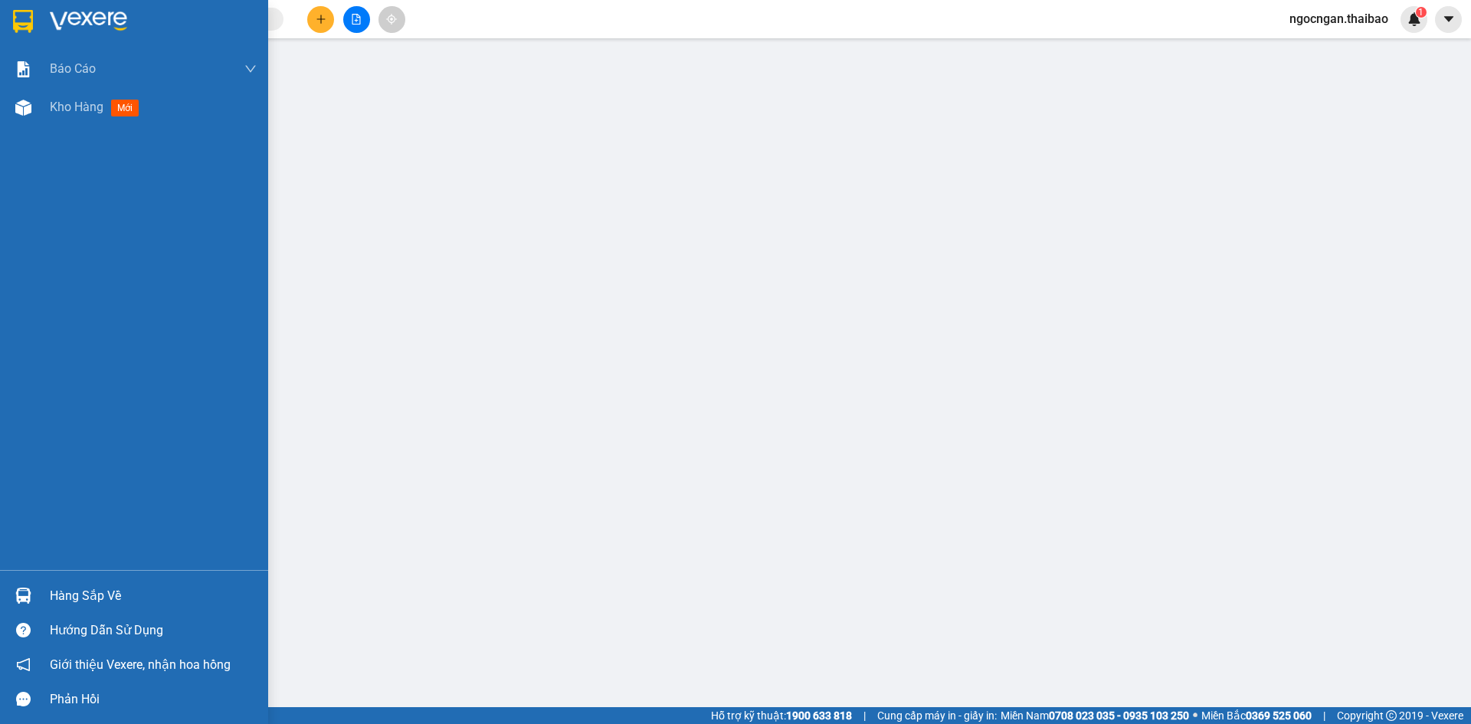
click at [23, 31] on img at bounding box center [23, 21] width 20 height 23
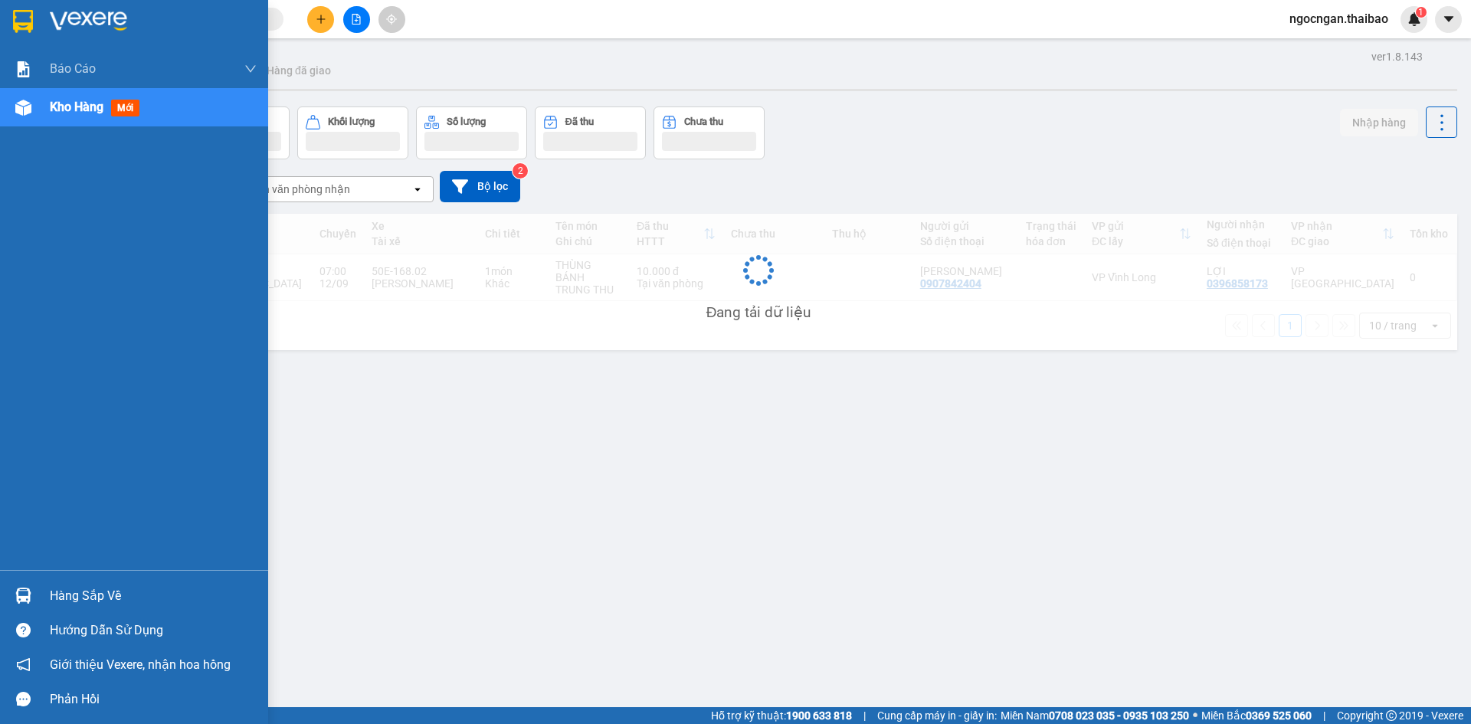
click at [51, 22] on img at bounding box center [88, 21] width 77 height 23
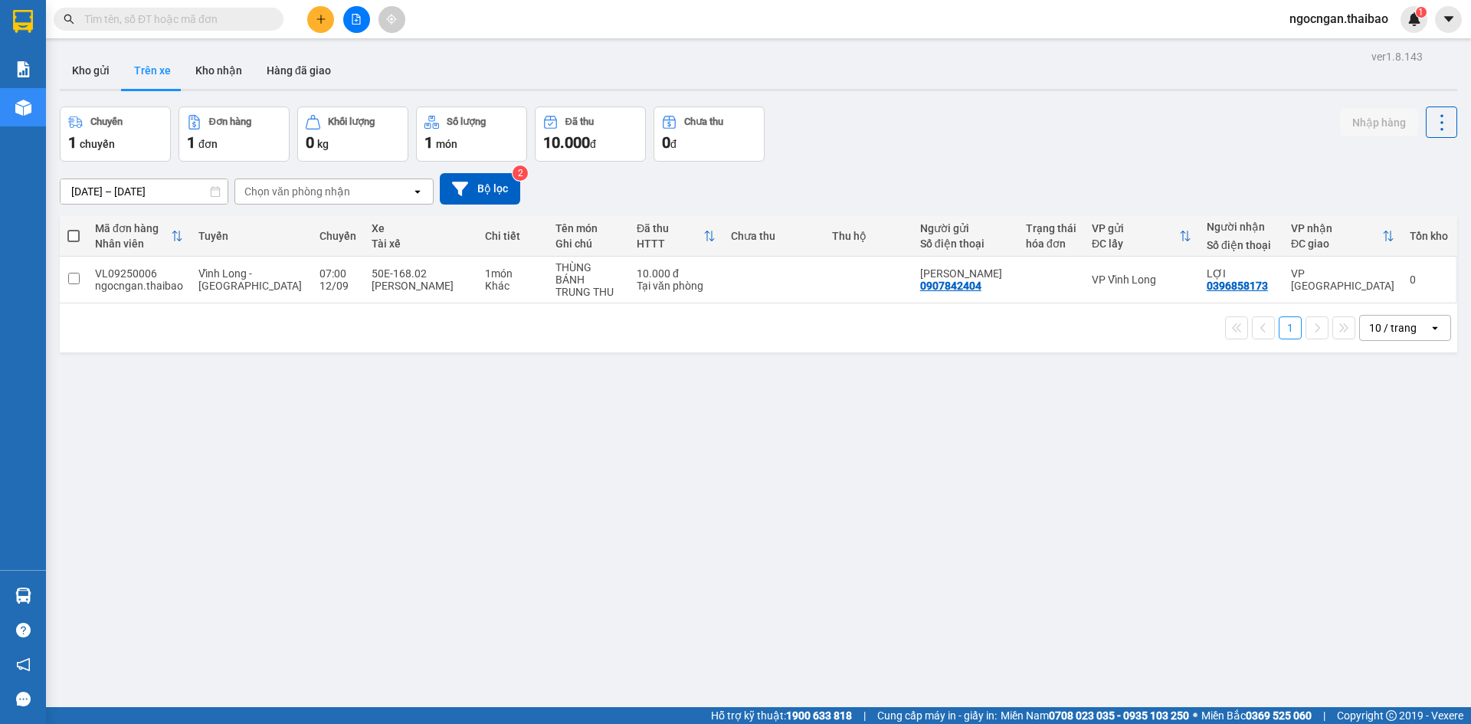
click at [538, 428] on div "ver 1.8.143 Kho gửi Trên xe Kho nhận Hàng đã giao Chuyến 1 chuyến Đơn hàng 1 đơ…" at bounding box center [758, 408] width 1409 height 724
drag, startPoint x: 715, startPoint y: 416, endPoint x: 723, endPoint y: 409, distance: 10.3
click at [717, 414] on div "ver 1.8.143 Kho gửi Trên xe Kho nhận Hàng đã giao Chuyến 1 chuyến Đơn hàng 1 đơ…" at bounding box center [758, 408] width 1409 height 724
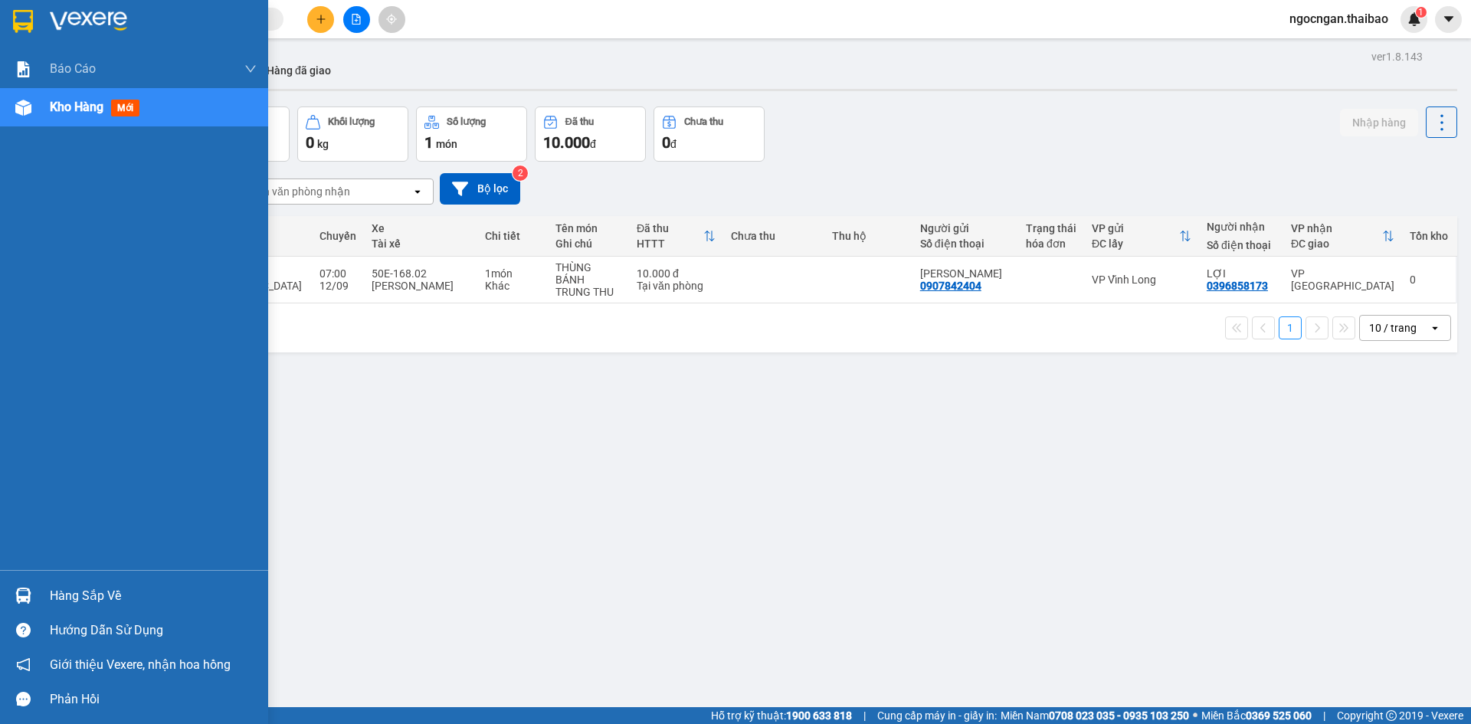
click at [77, 36] on div at bounding box center [134, 25] width 268 height 50
